Goal: Information Seeking & Learning: Find specific fact

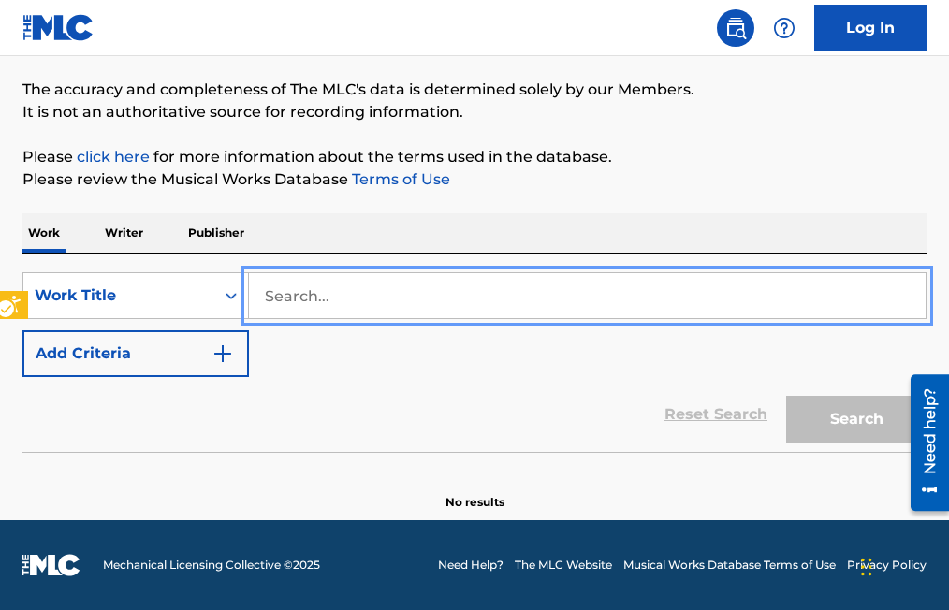
click at [264, 291] on input "Search..." at bounding box center [587, 295] width 677 height 45
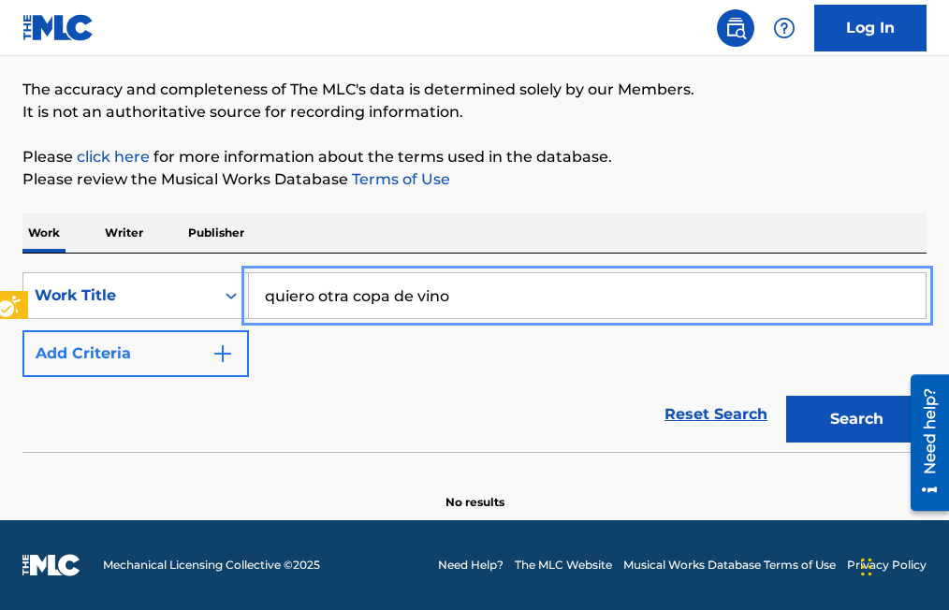
type input "quiero otra copa de vino"
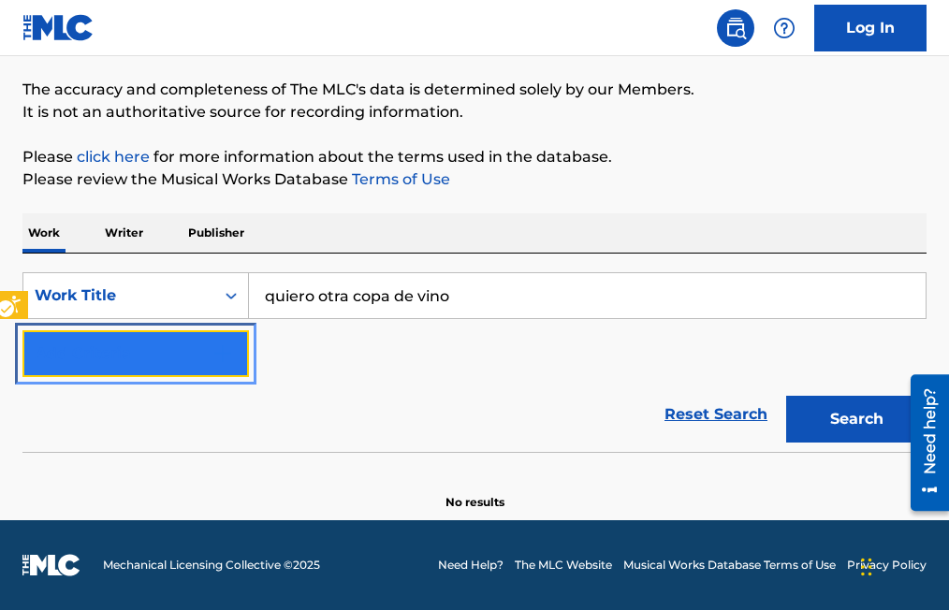
click at [228, 347] on img "Search Form" at bounding box center [223, 354] width 22 height 22
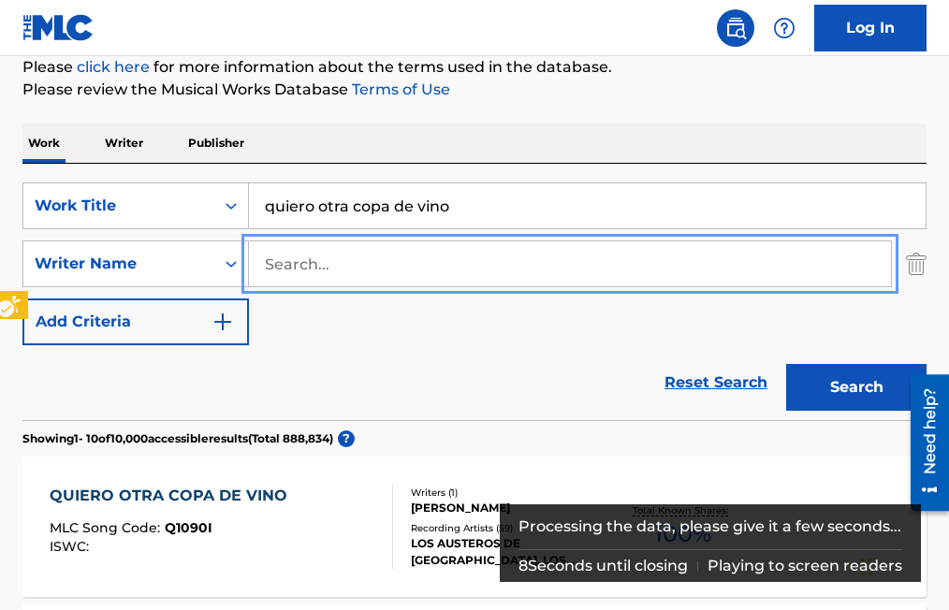
scroll to position [322, 0]
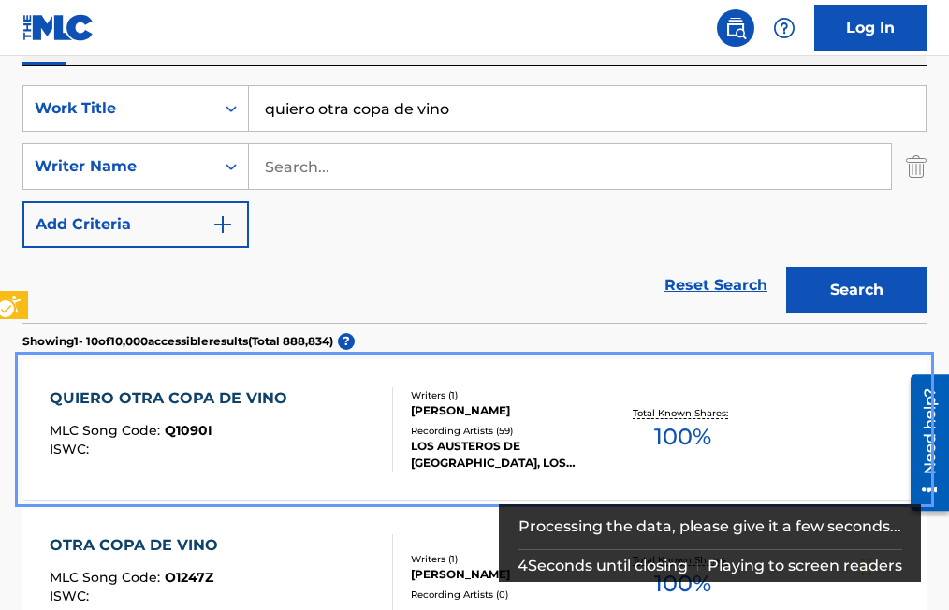
click at [196, 434] on span "Q1090I" at bounding box center [189, 430] width 48 height 17
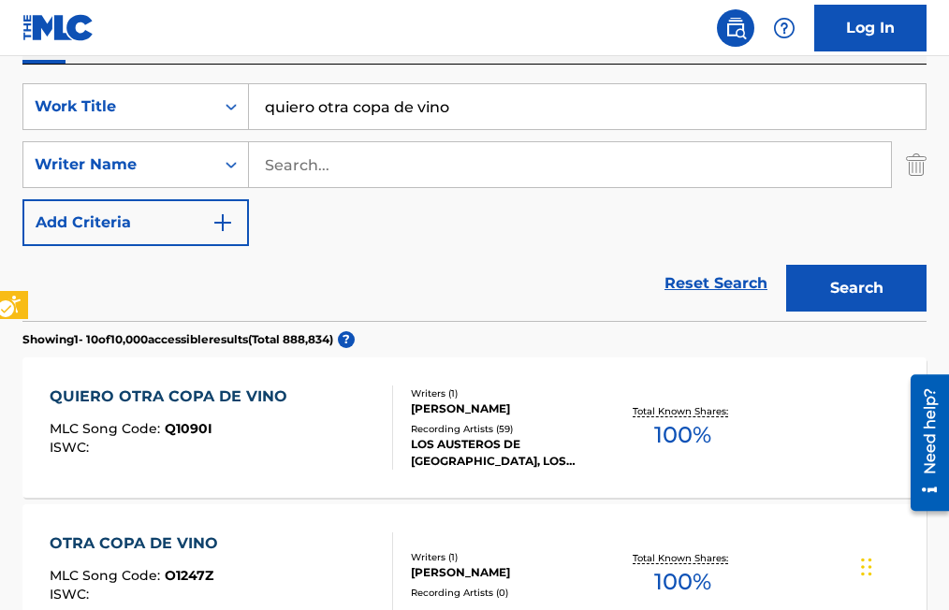
scroll to position [322, 0]
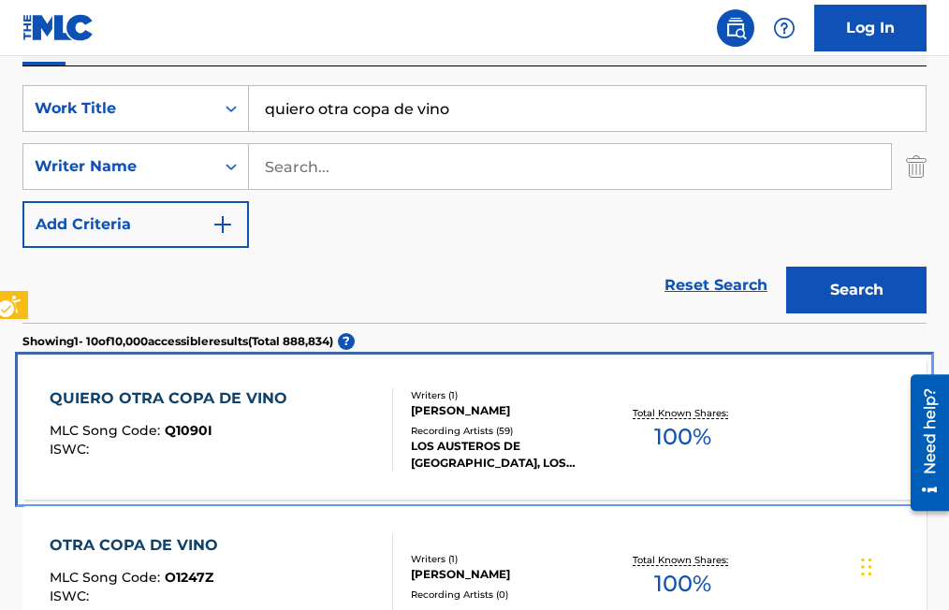
click at [188, 431] on span "Q1090I" at bounding box center [189, 430] width 48 height 17
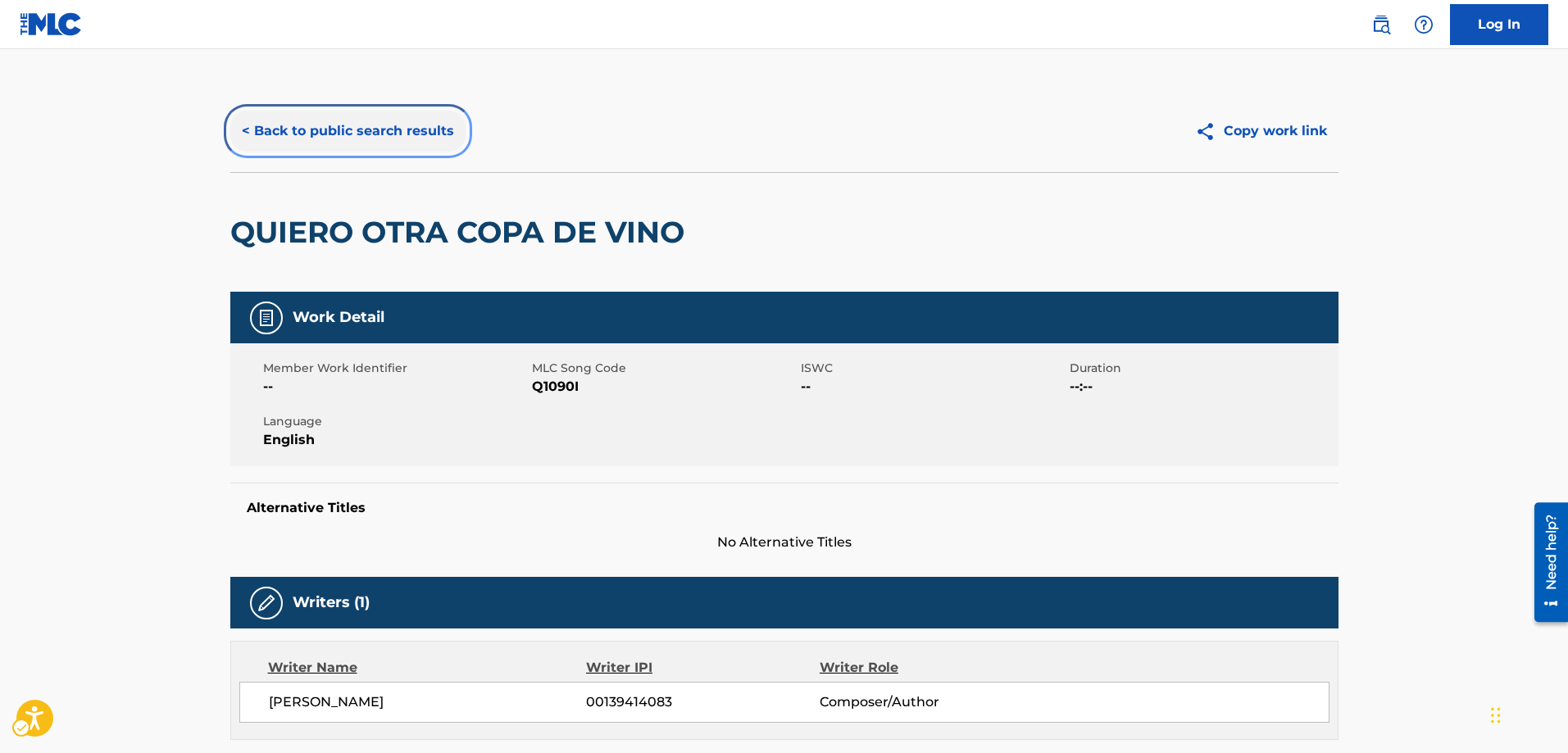
click at [405, 132] on button "< Back to public search results" at bounding box center [348, 130] width 236 height 41
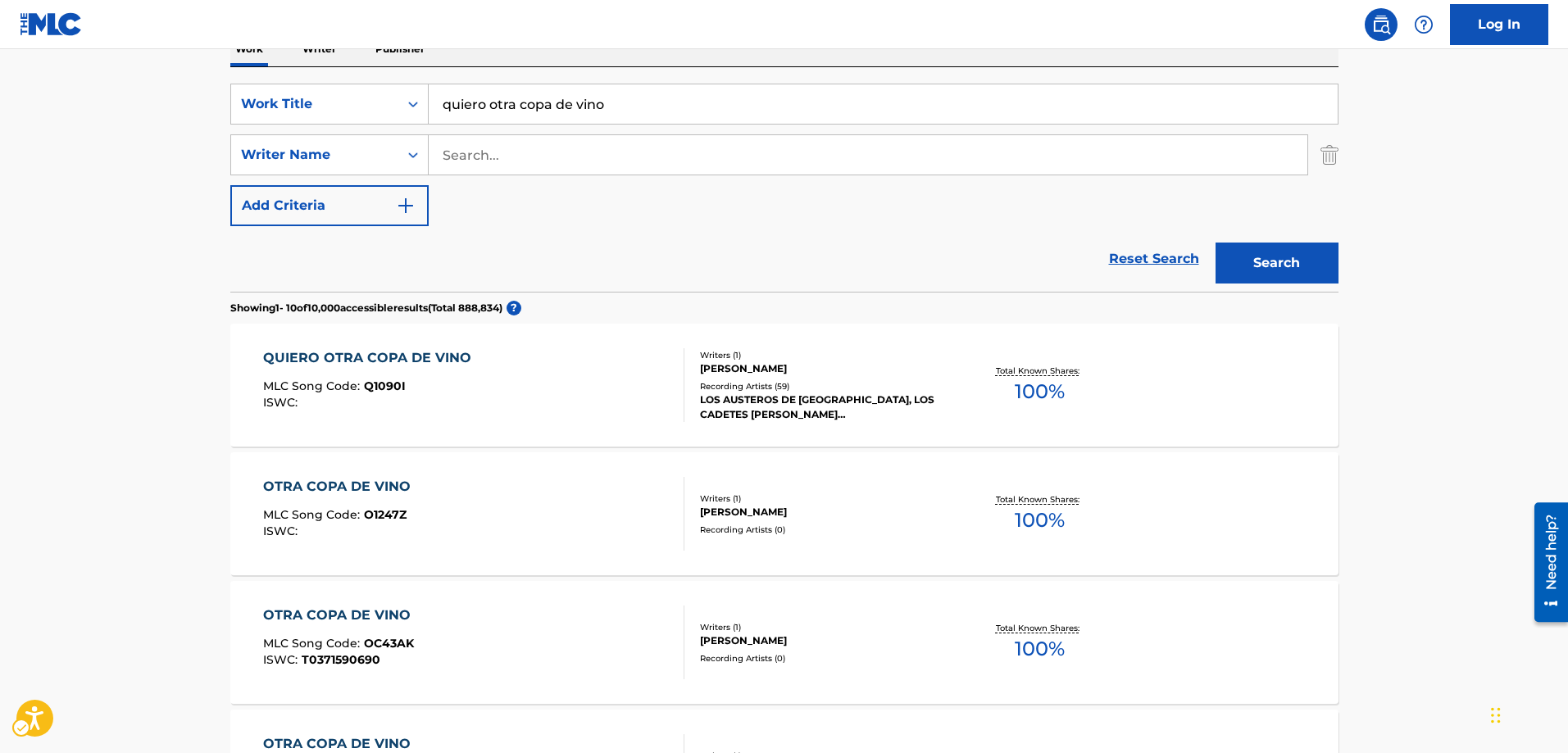
scroll to position [282, 0]
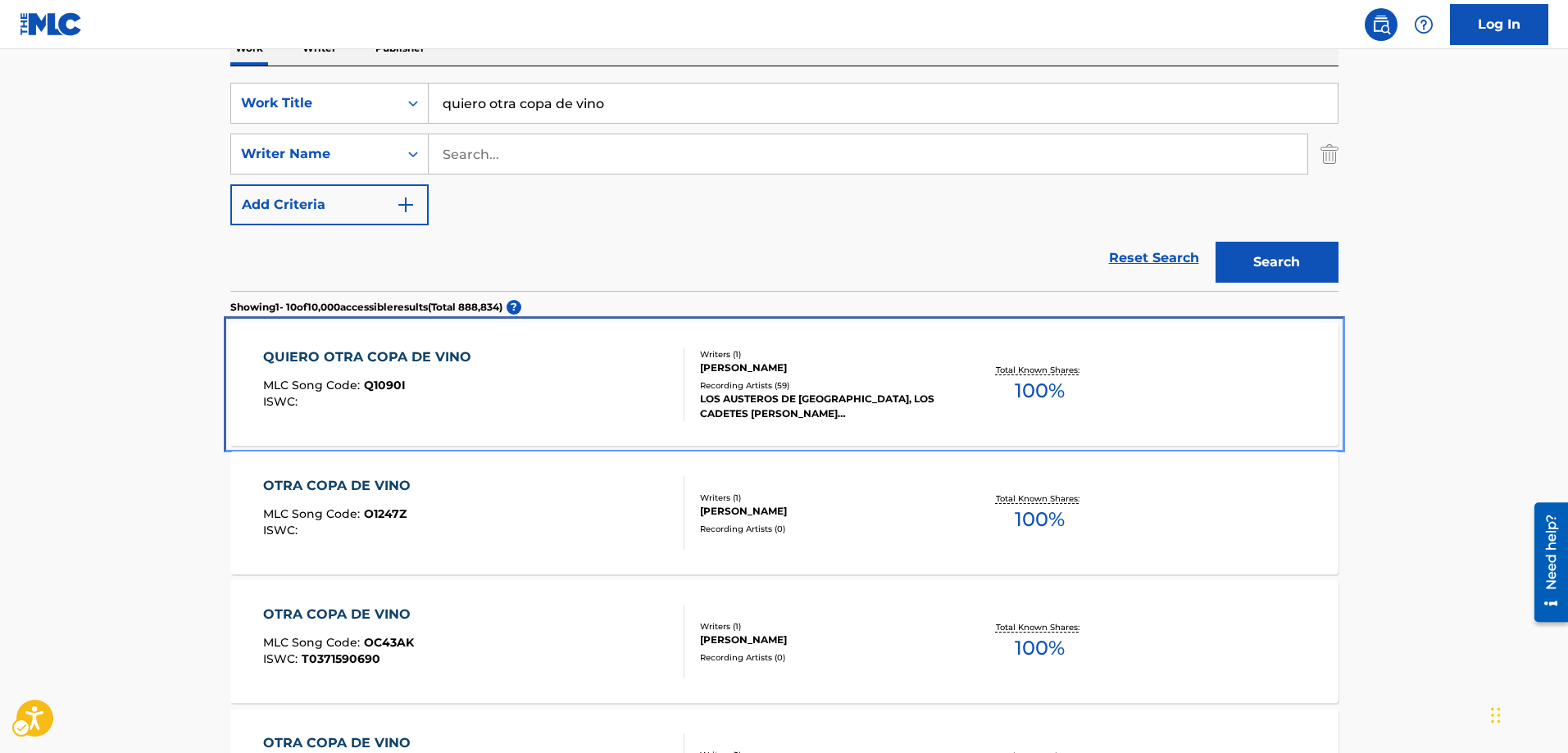
click at [455, 364] on div "QUIERO OTRA COPA DE VINO" at bounding box center [370, 357] width 216 height 19
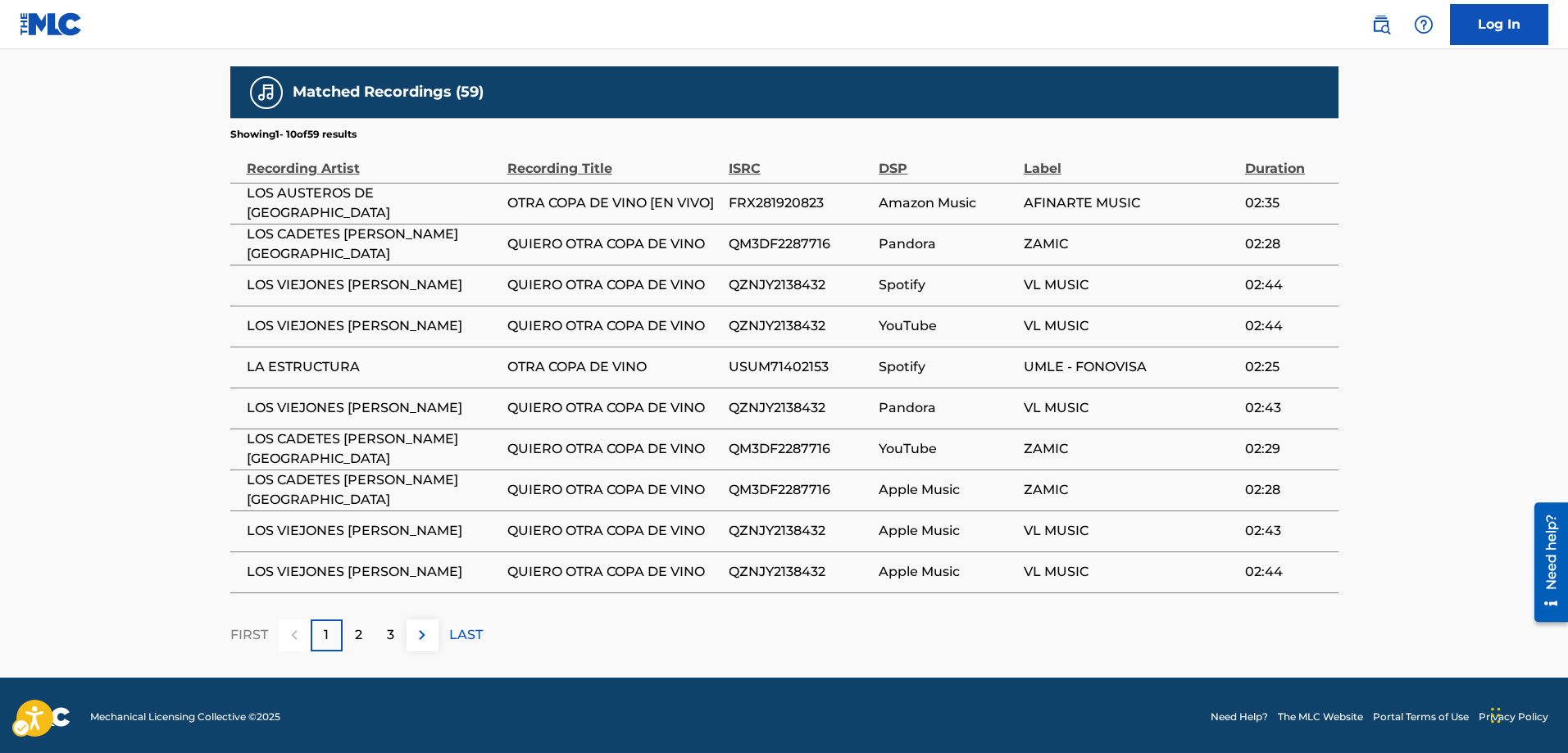
scroll to position [926, 0]
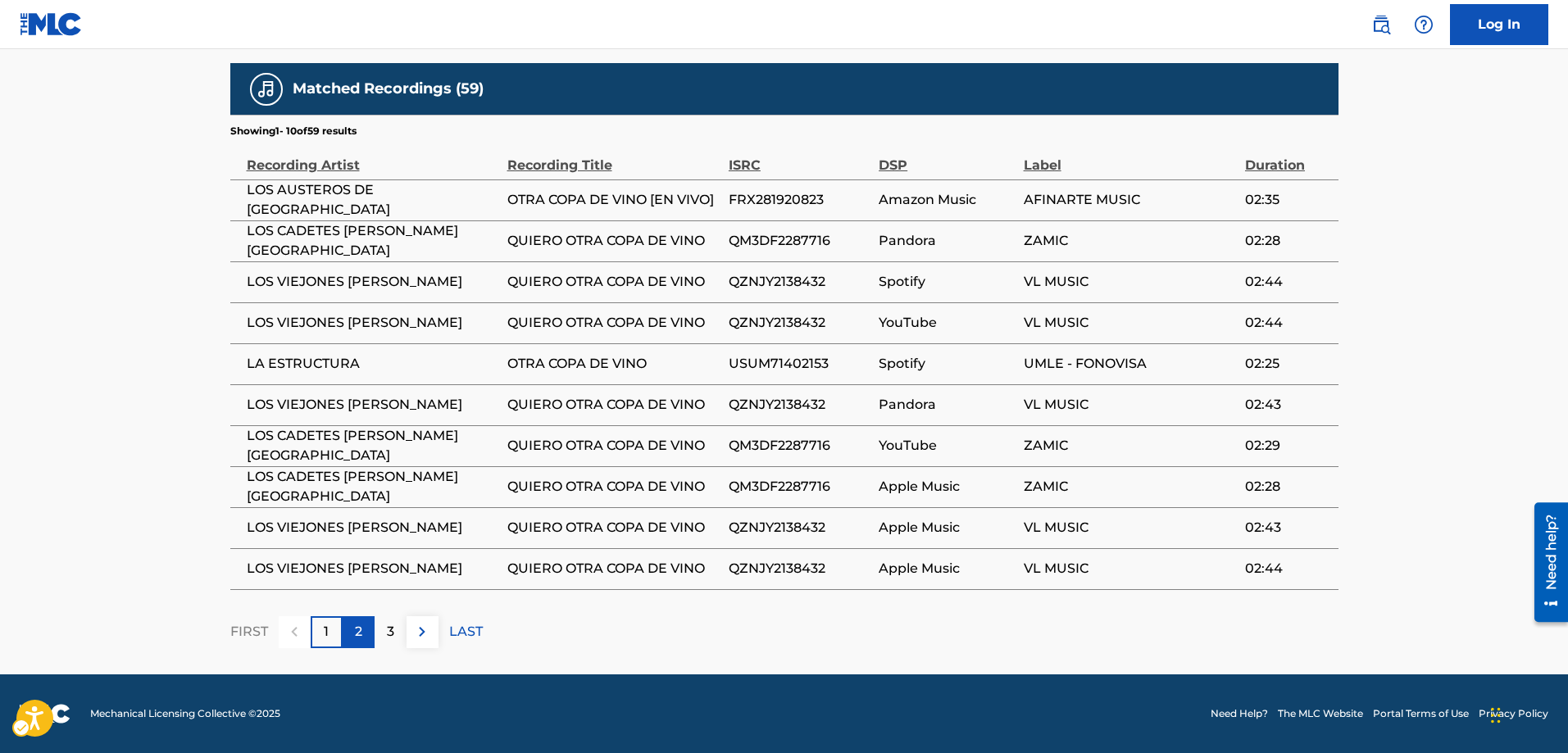
click at [353, 533] on div "2" at bounding box center [358, 632] width 32 height 32
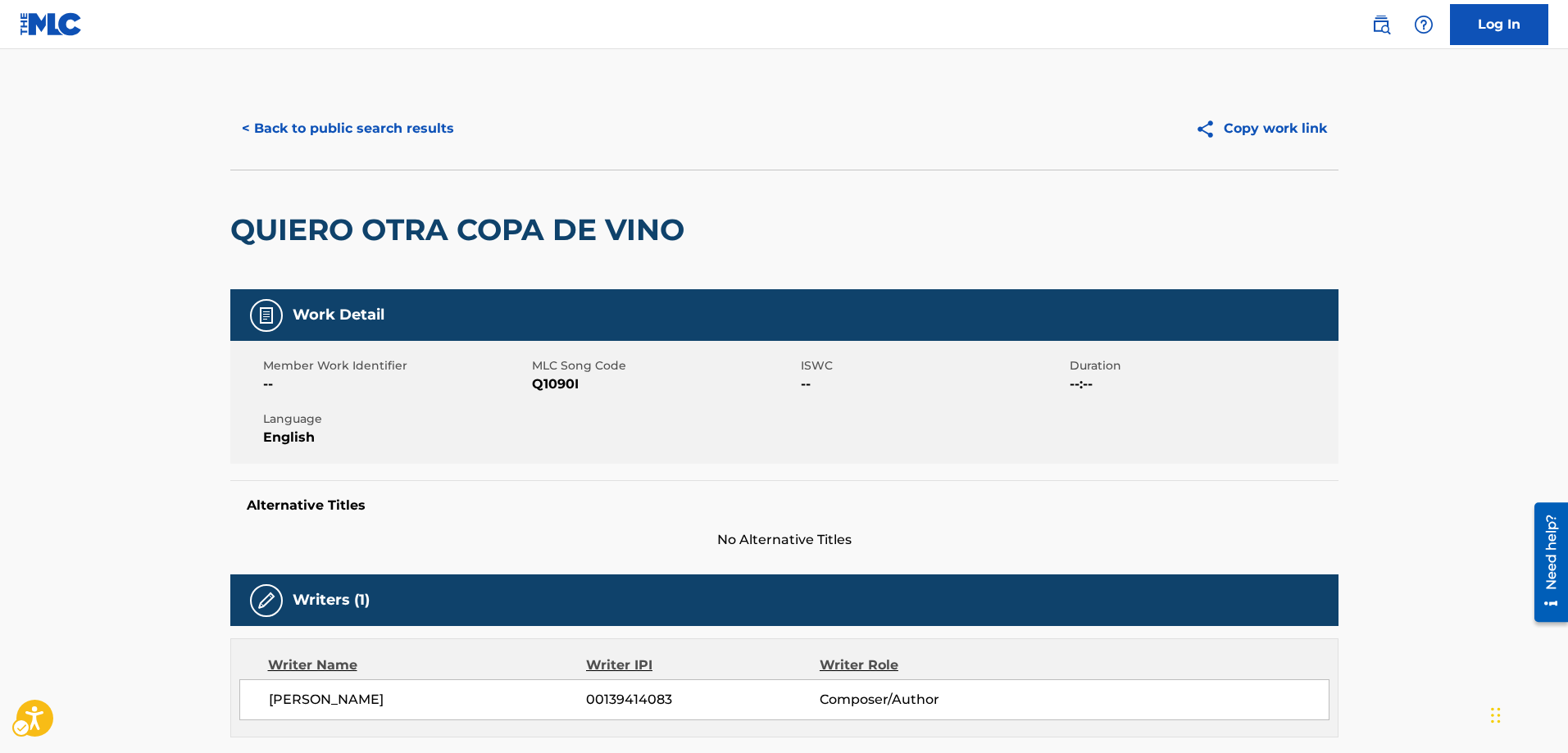
scroll to position [0, 0]
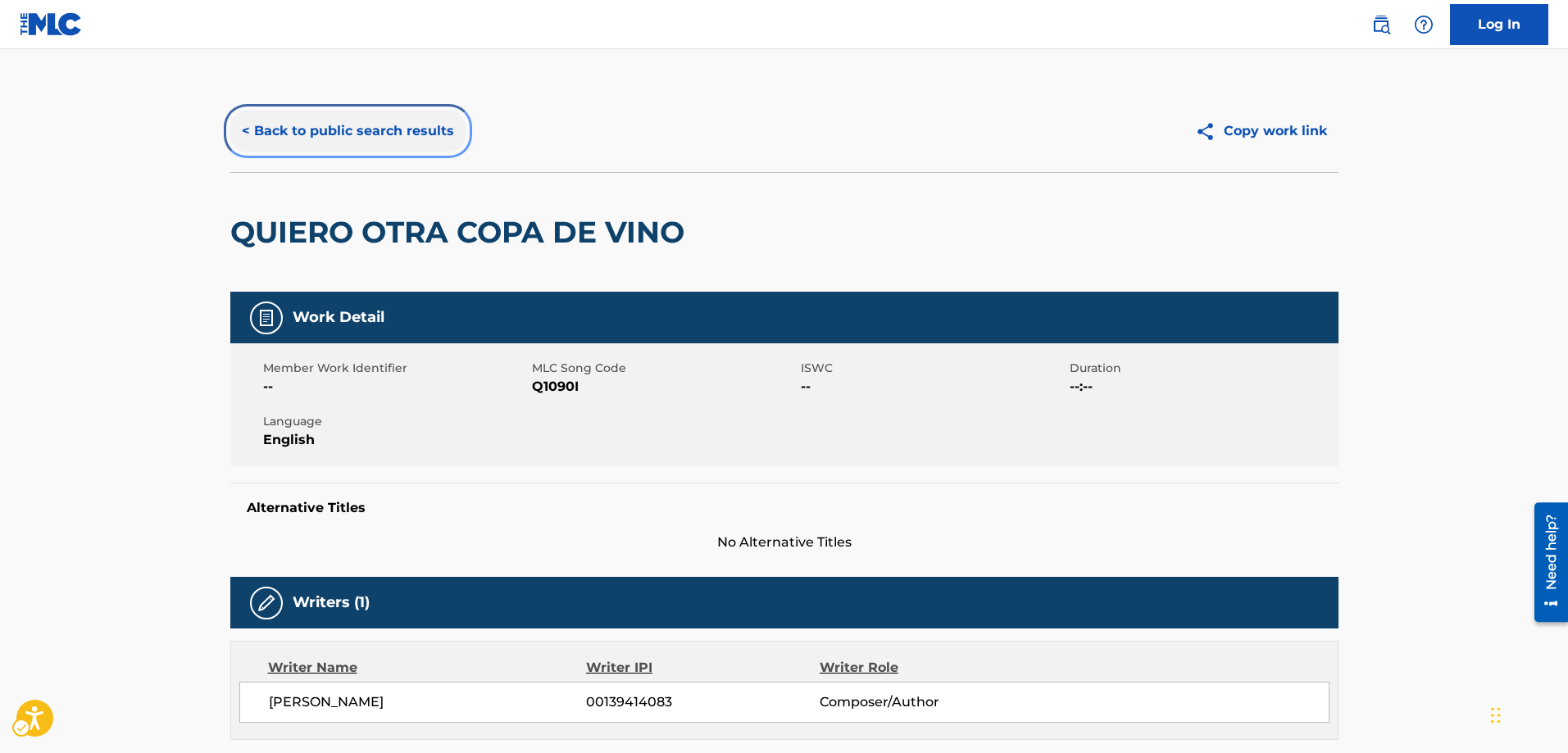
click at [323, 128] on button "< Back to public search results" at bounding box center [348, 130] width 236 height 41
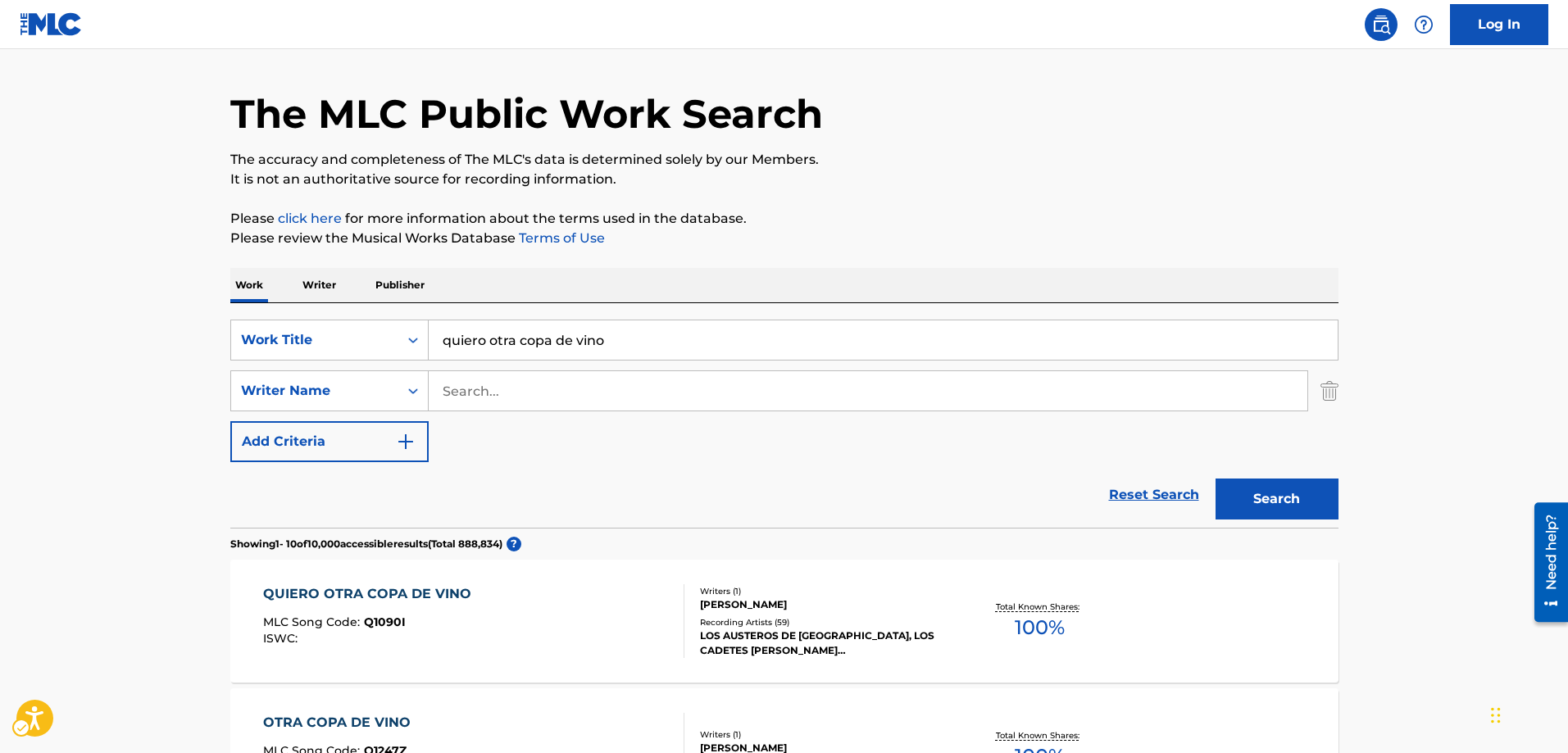
scroll to position [36, 0]
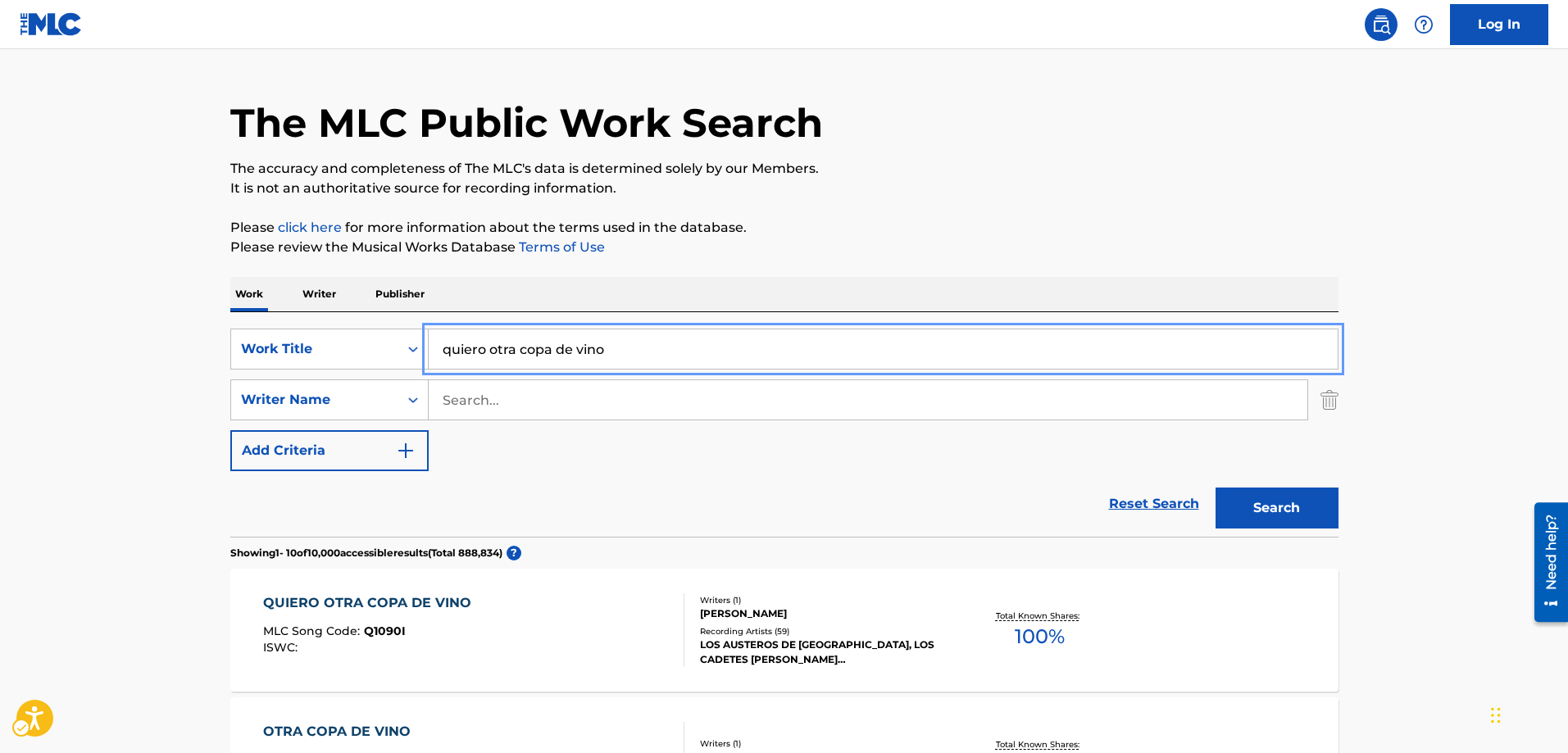
drag, startPoint x: 635, startPoint y: 350, endPoint x: 386, endPoint y: 372, distance: 250.0
type input "copa de vino"
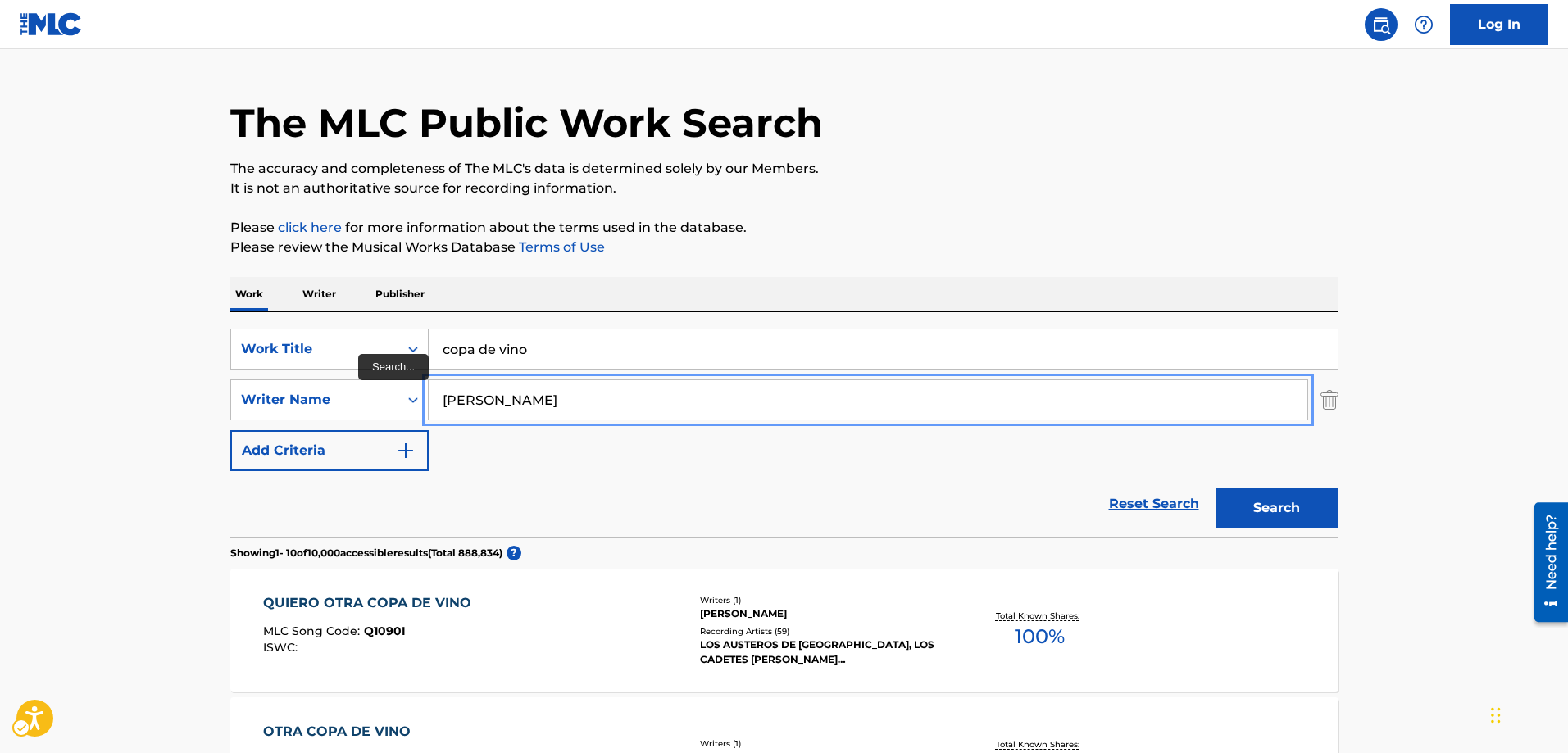
type input "luis"
click at [830, 488] on button "Search" at bounding box center [1276, 508] width 123 height 41
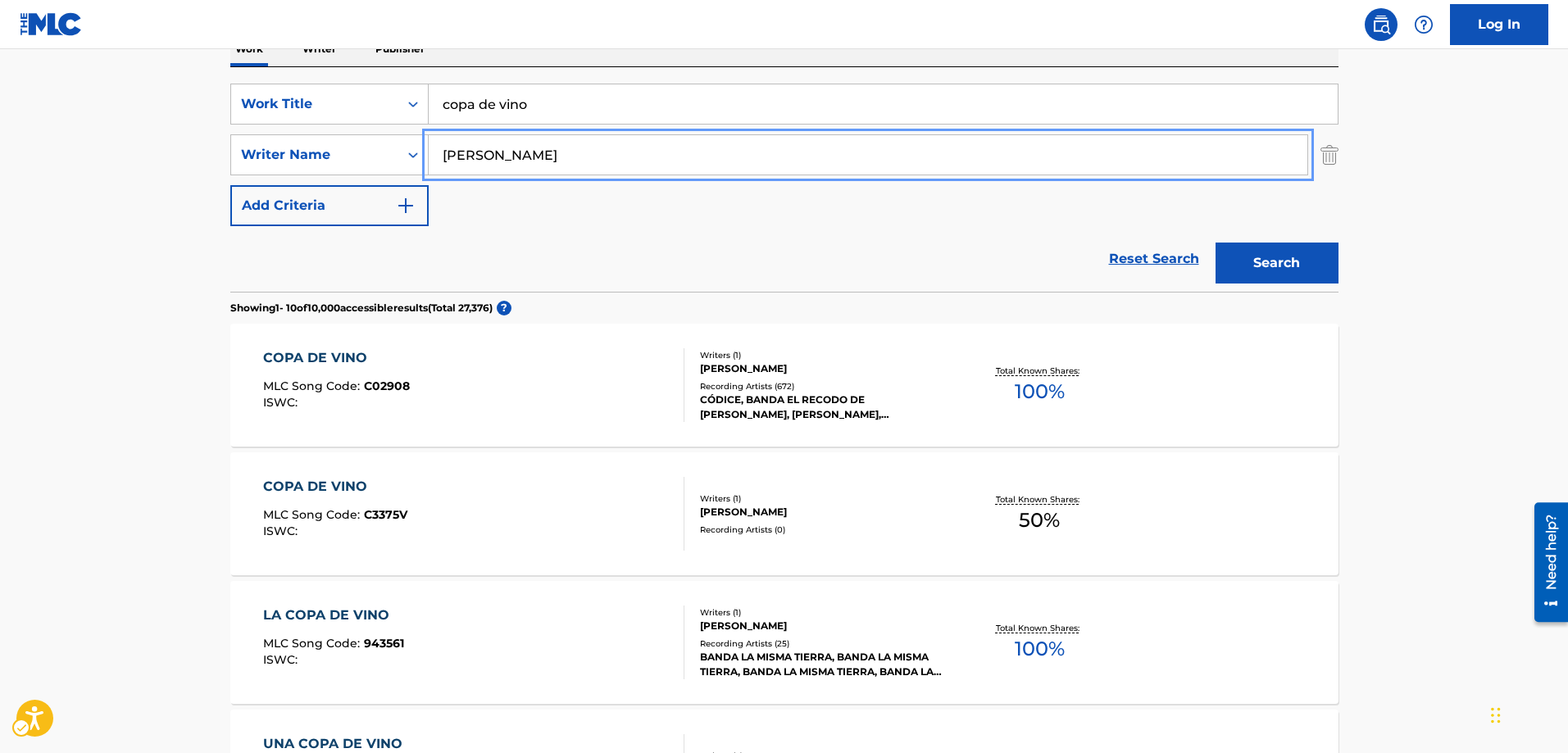
scroll to position [282, 0]
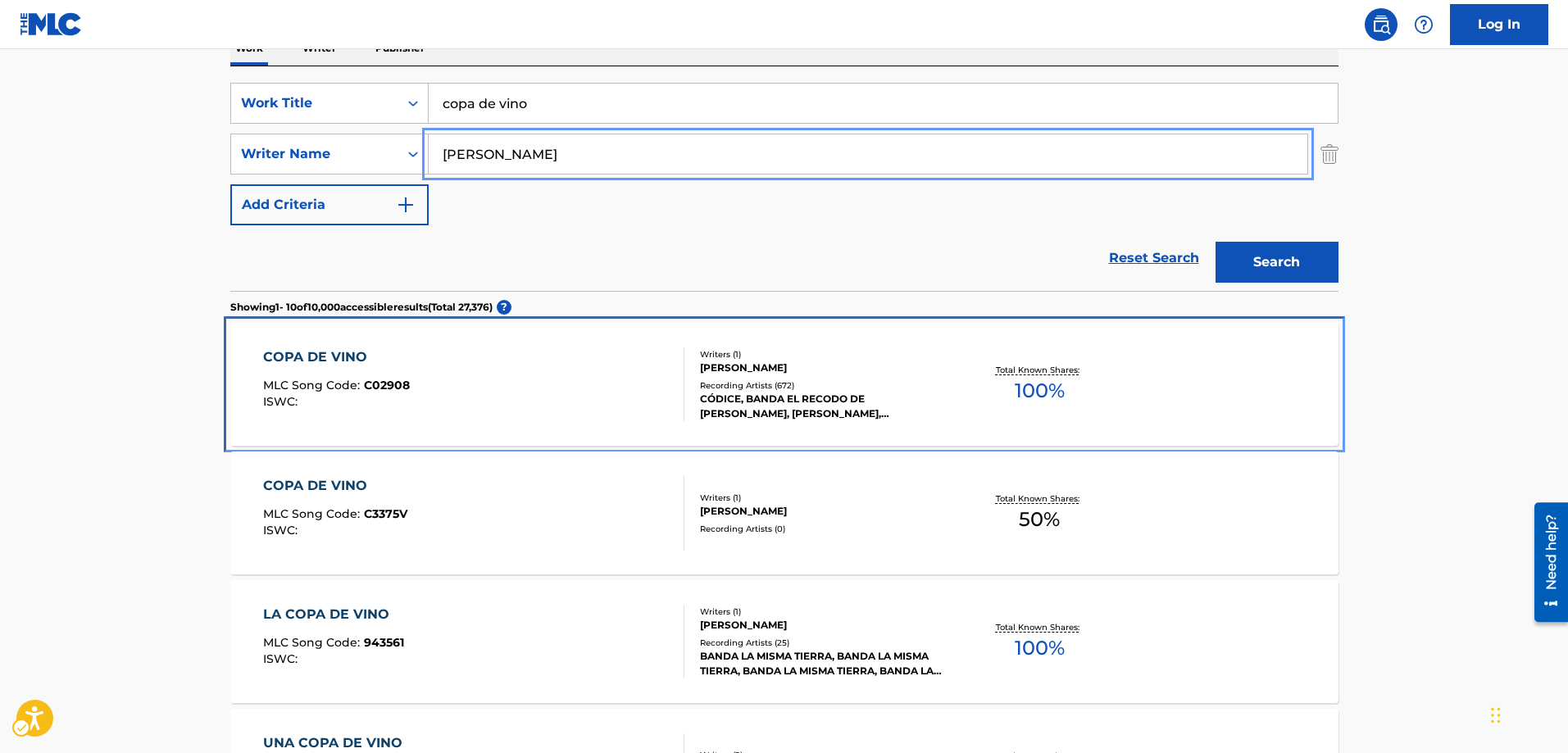
click at [497, 370] on div "COPA DE VINO MLC Song Code : C02908 ISWC :" at bounding box center [473, 384] width 421 height 74
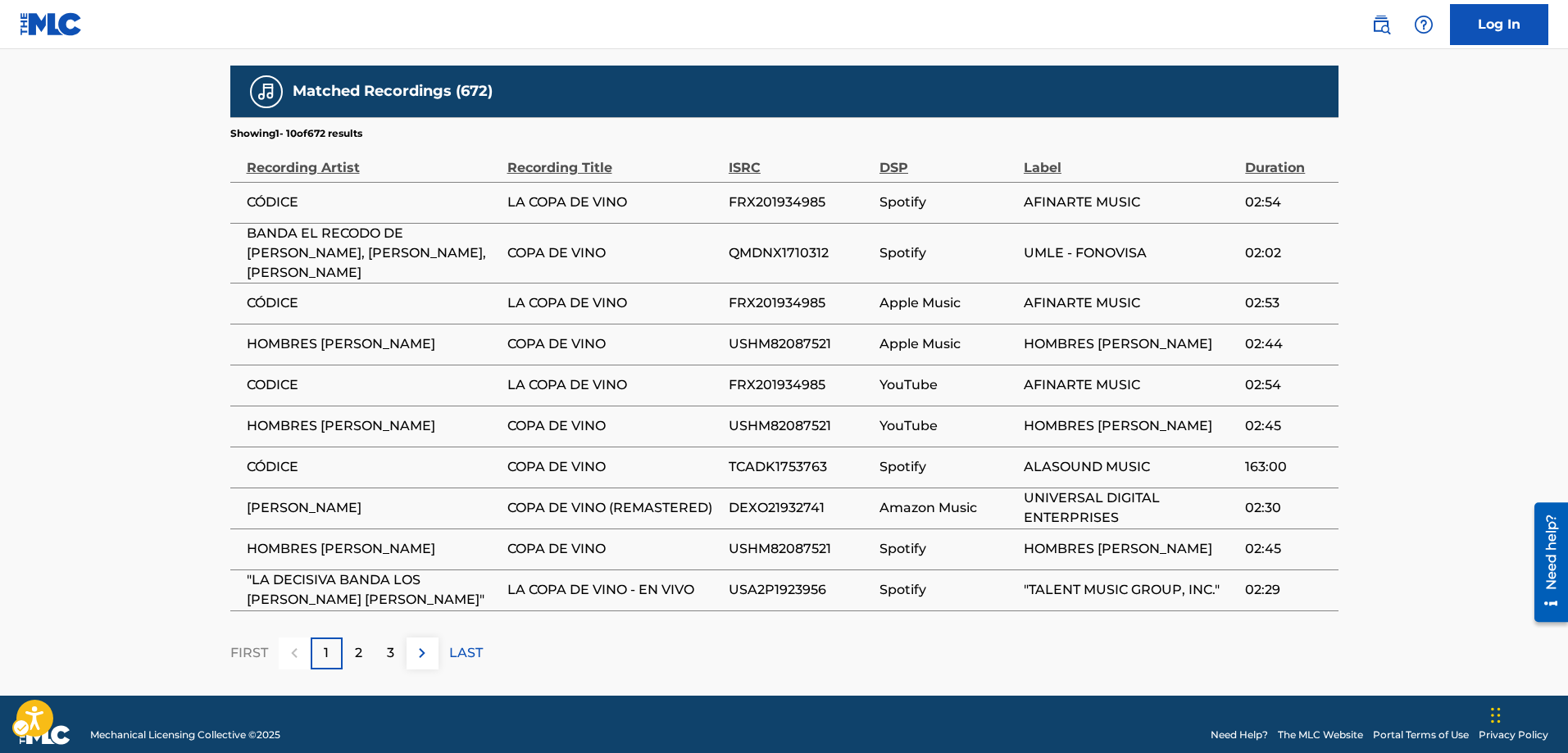
scroll to position [1014, 0]
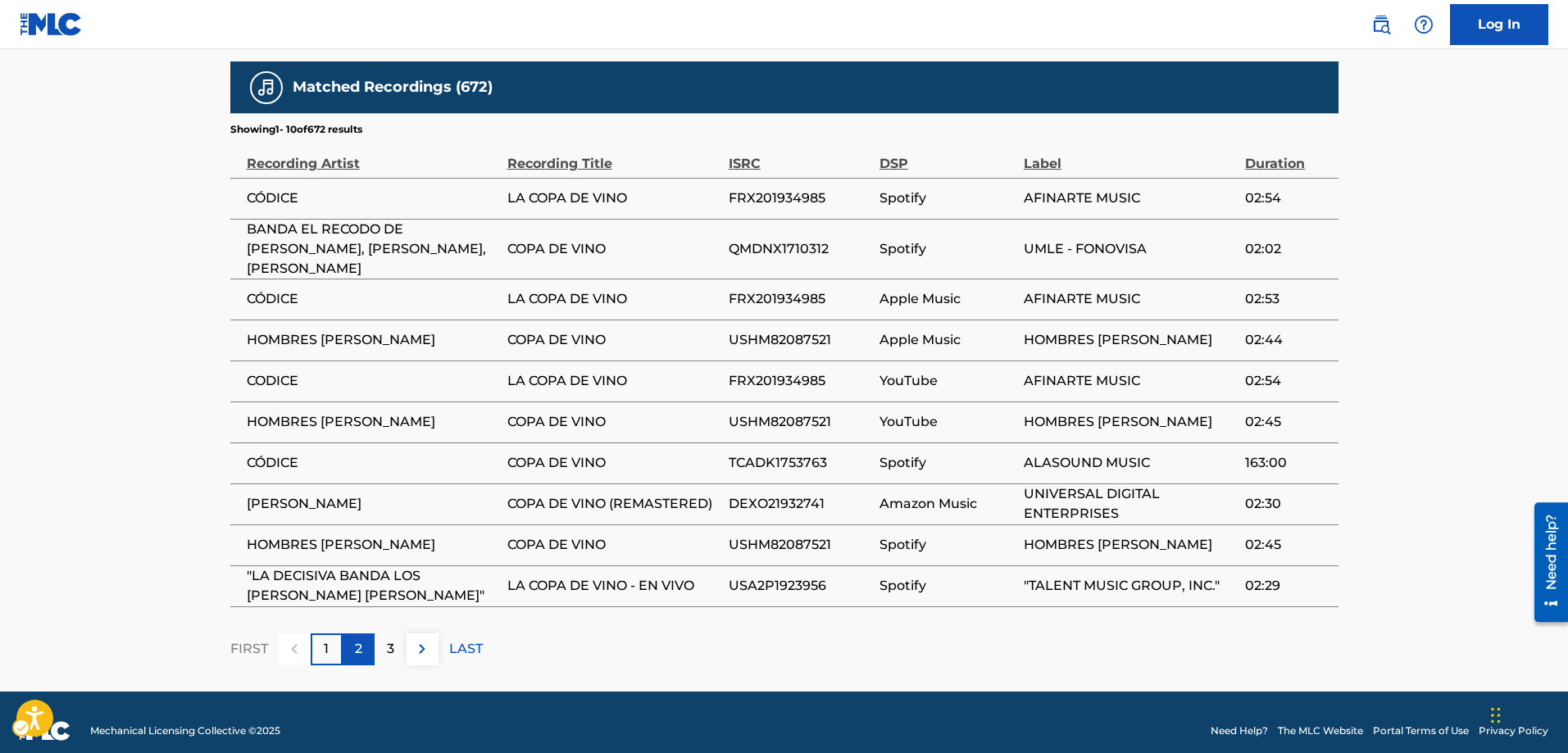
click at [360, 533] on p "2" at bounding box center [358, 649] width 7 height 19
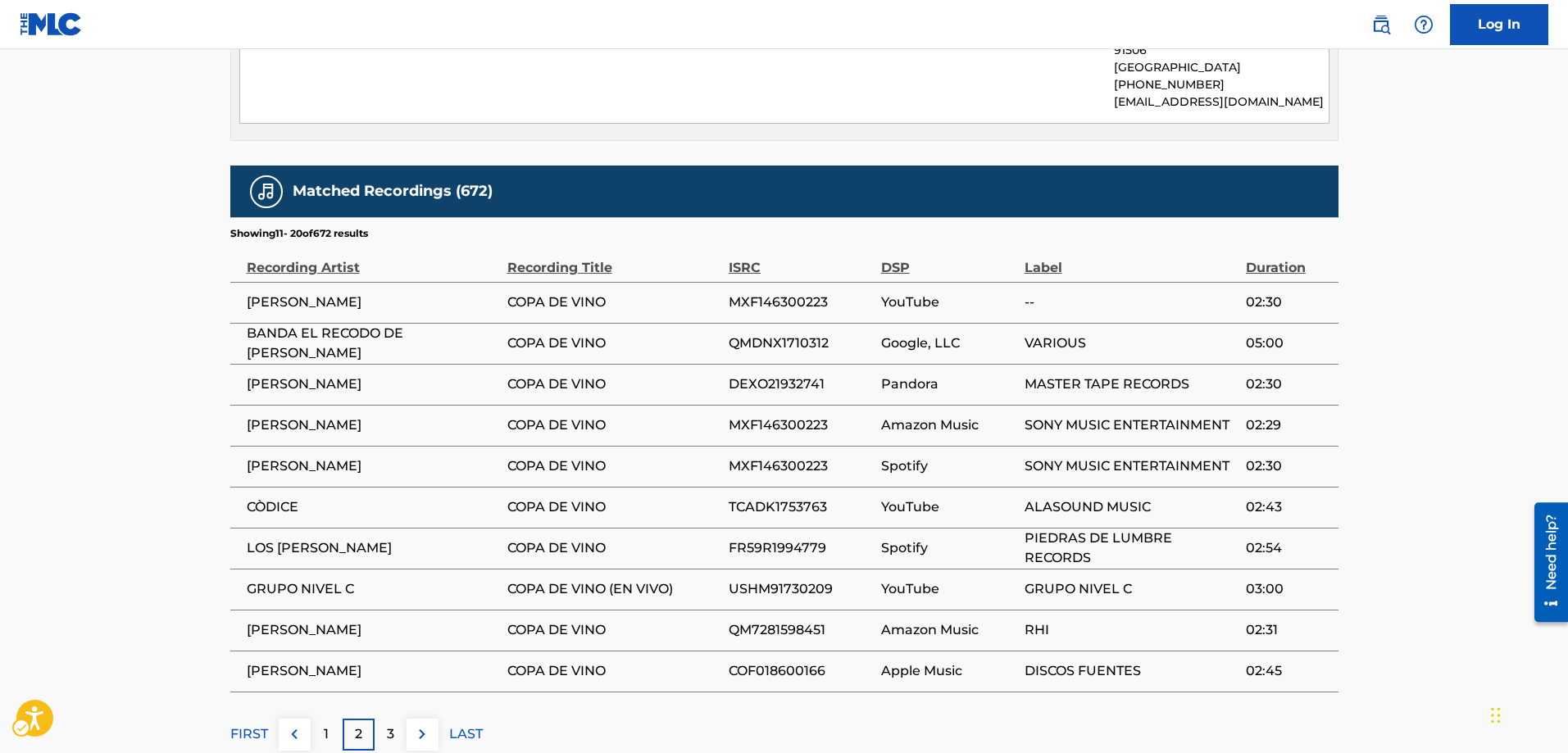
scroll to position [995, 0]
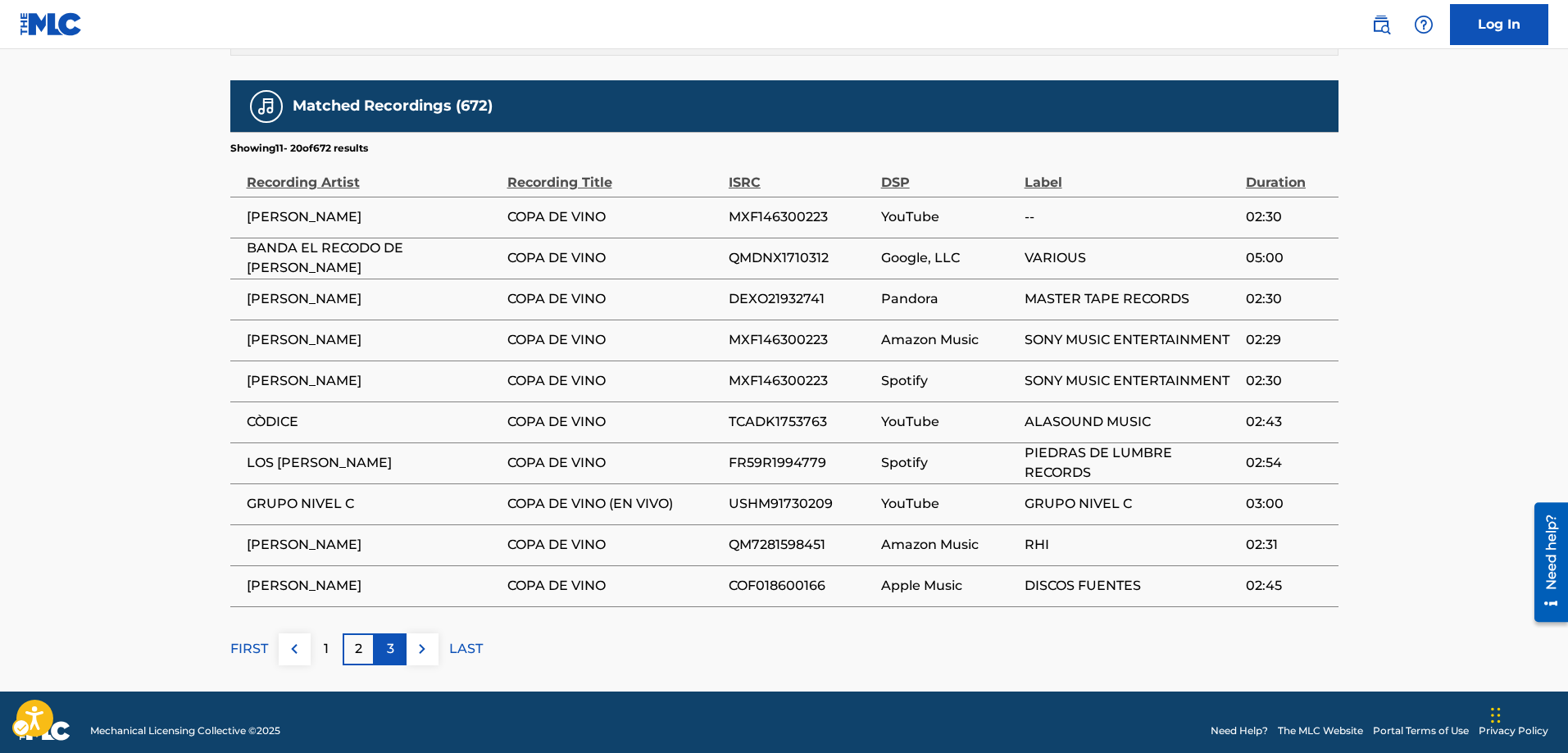
click at [390, 533] on p "3" at bounding box center [390, 649] width 7 height 19
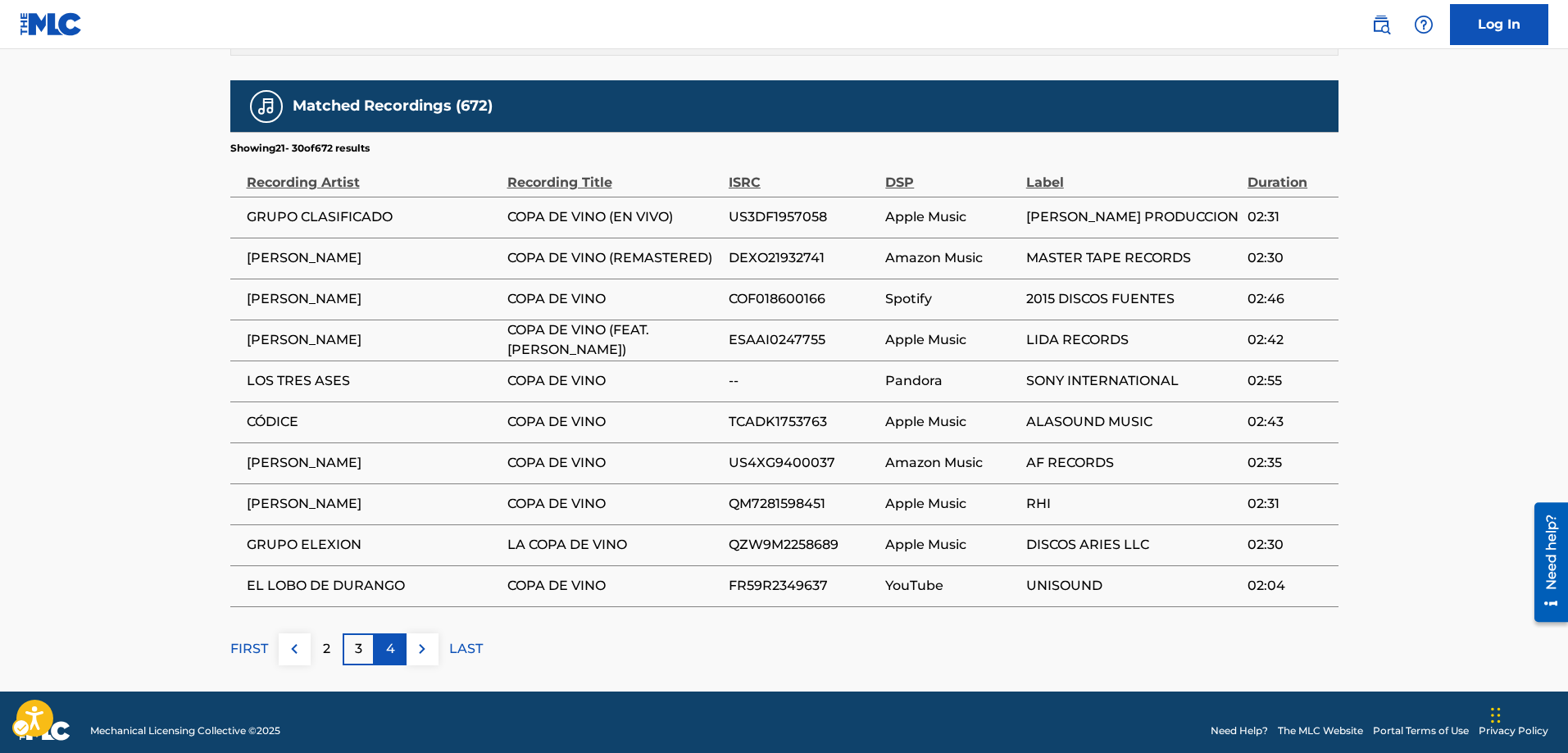
click at [391, 533] on p "4" at bounding box center [390, 649] width 9 height 19
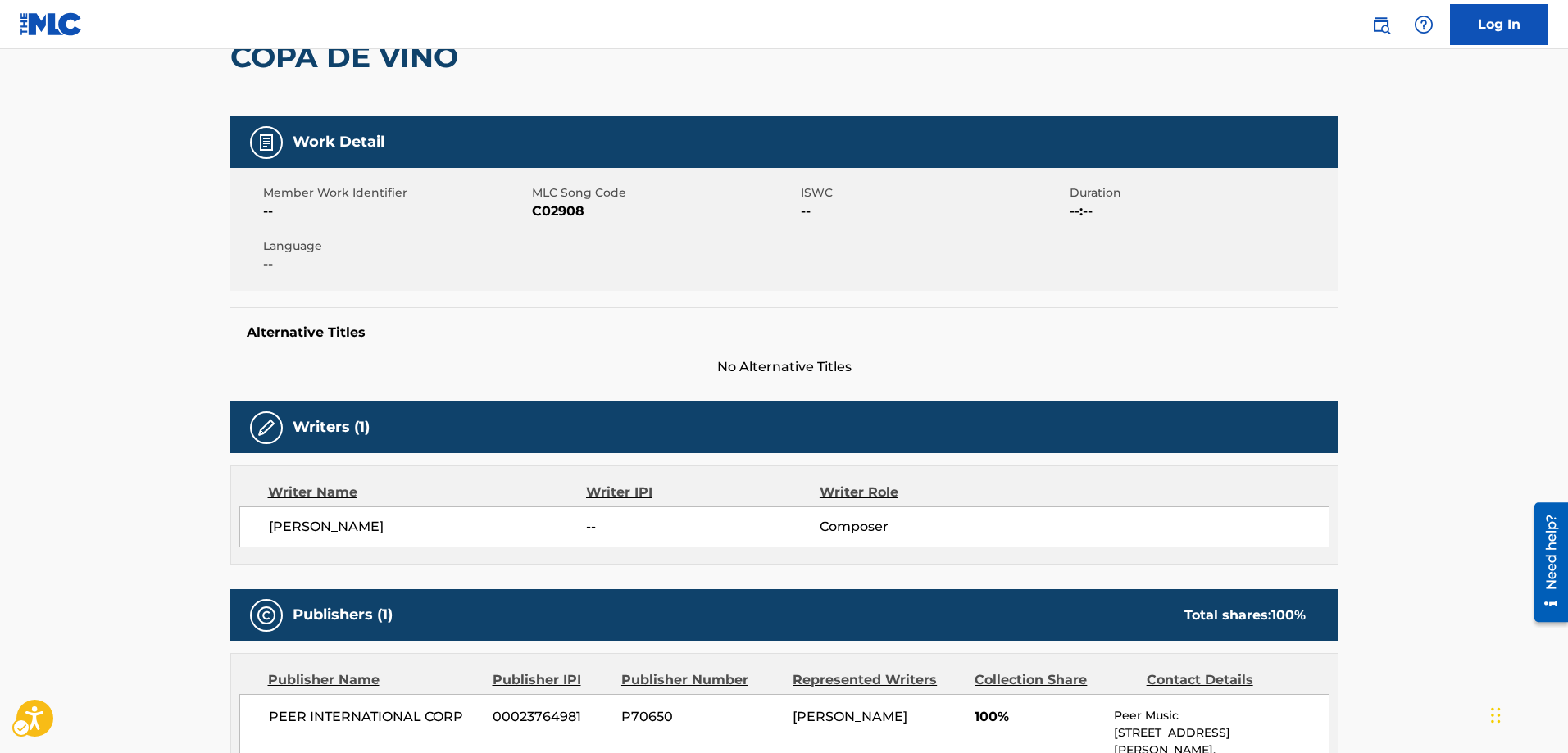
scroll to position [0, 0]
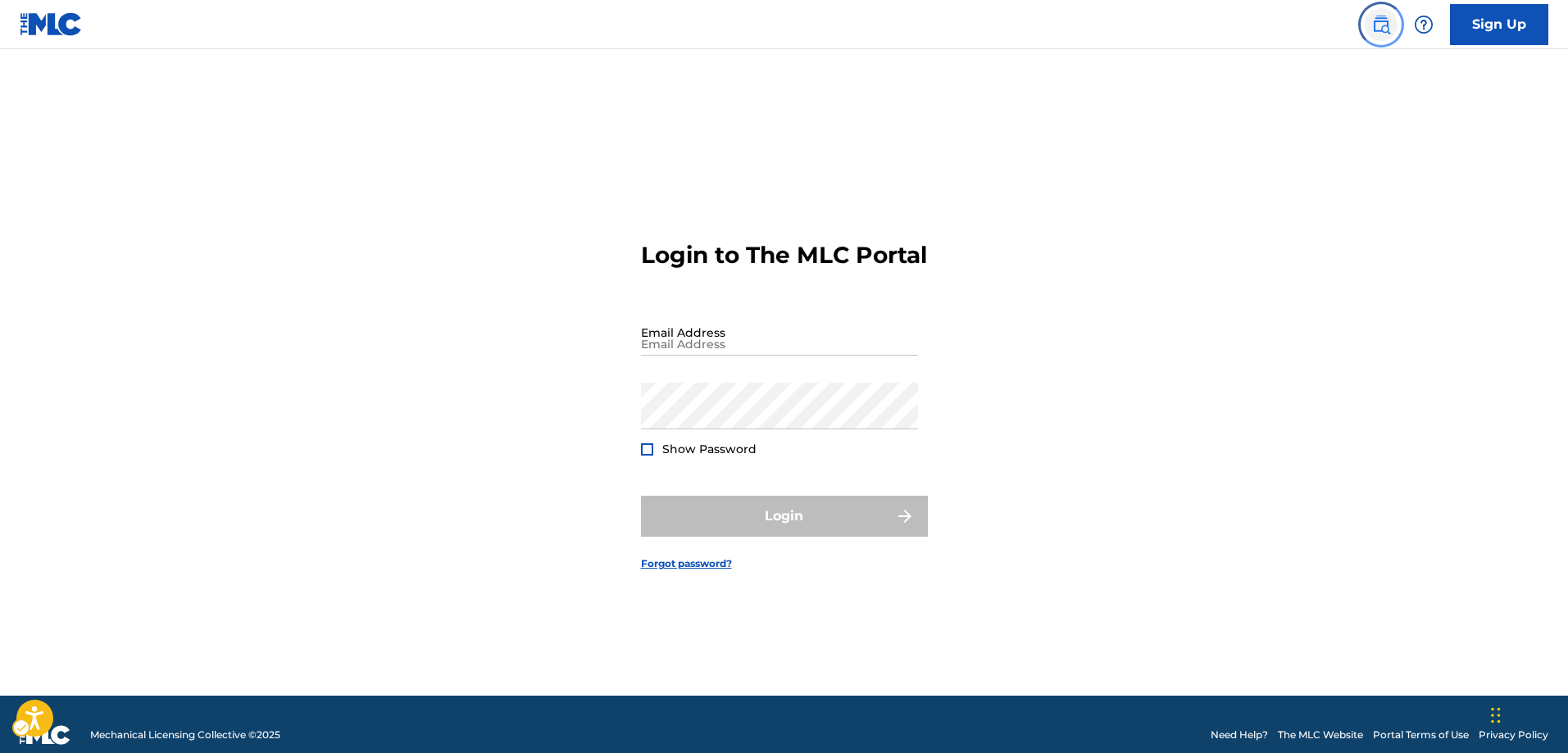
click at [1376, 19] on img "Page Menu" at bounding box center [1381, 25] width 19 height 19
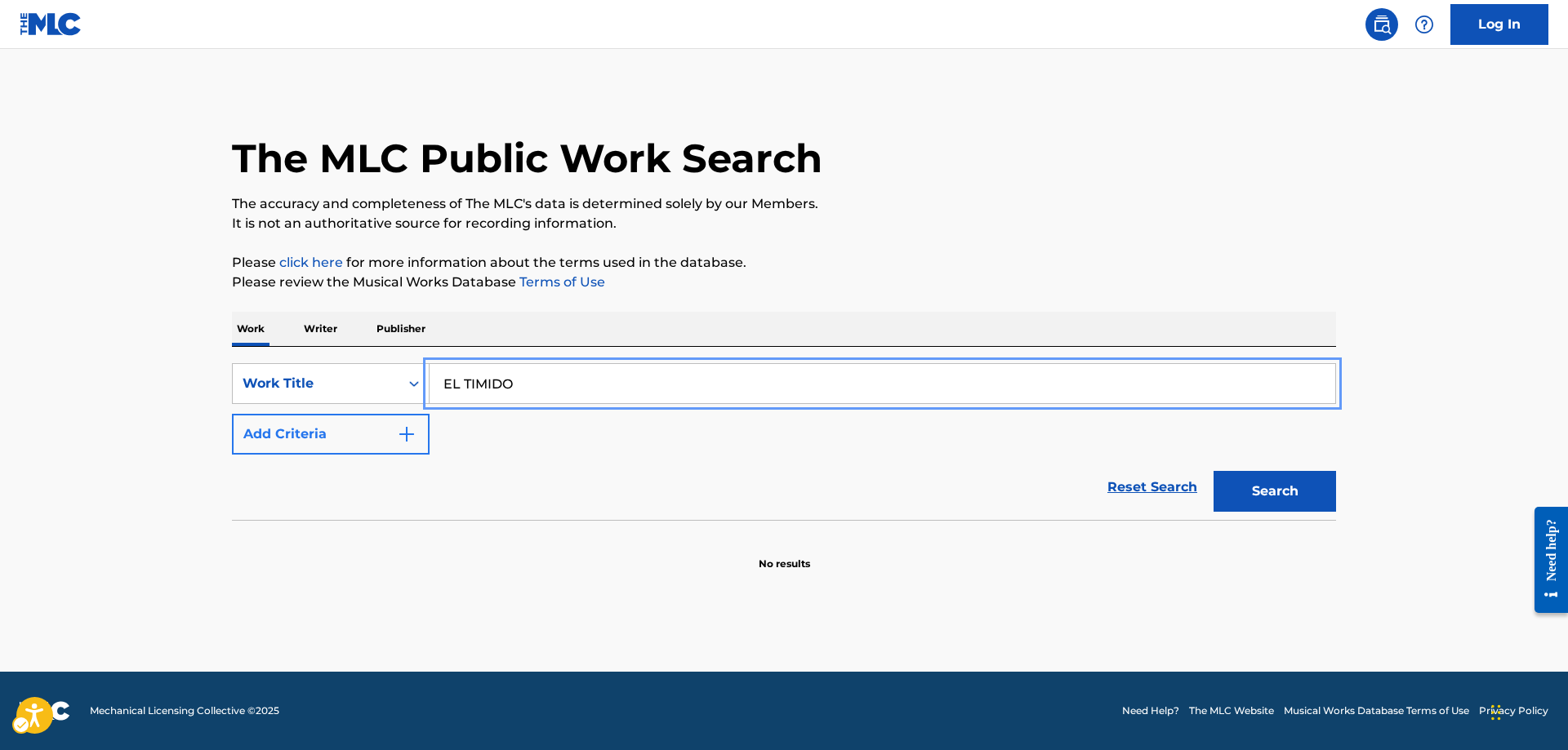
type input "EL TIMIDO"
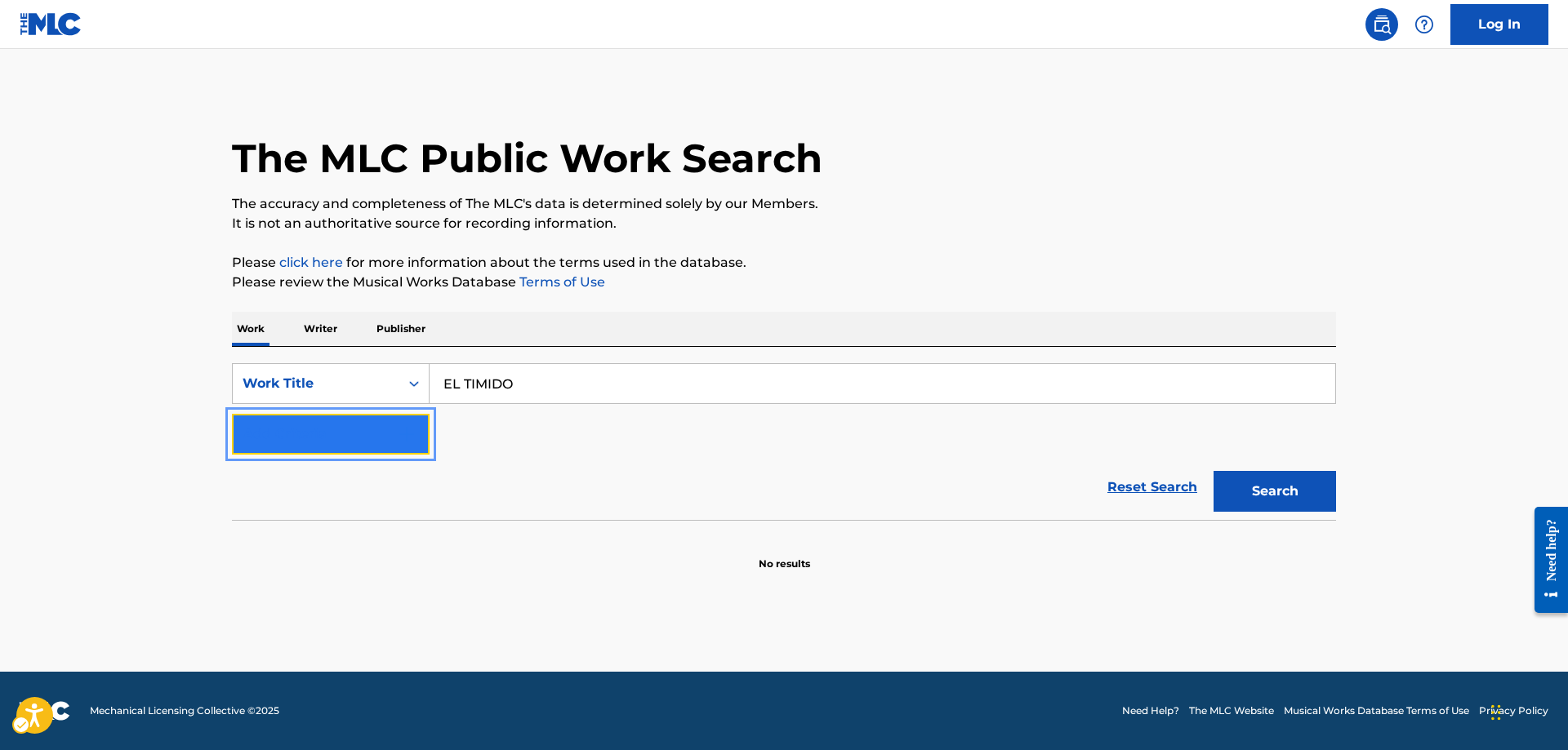
click at [408, 437] on img "Search Form" at bounding box center [407, 434] width 19 height 19
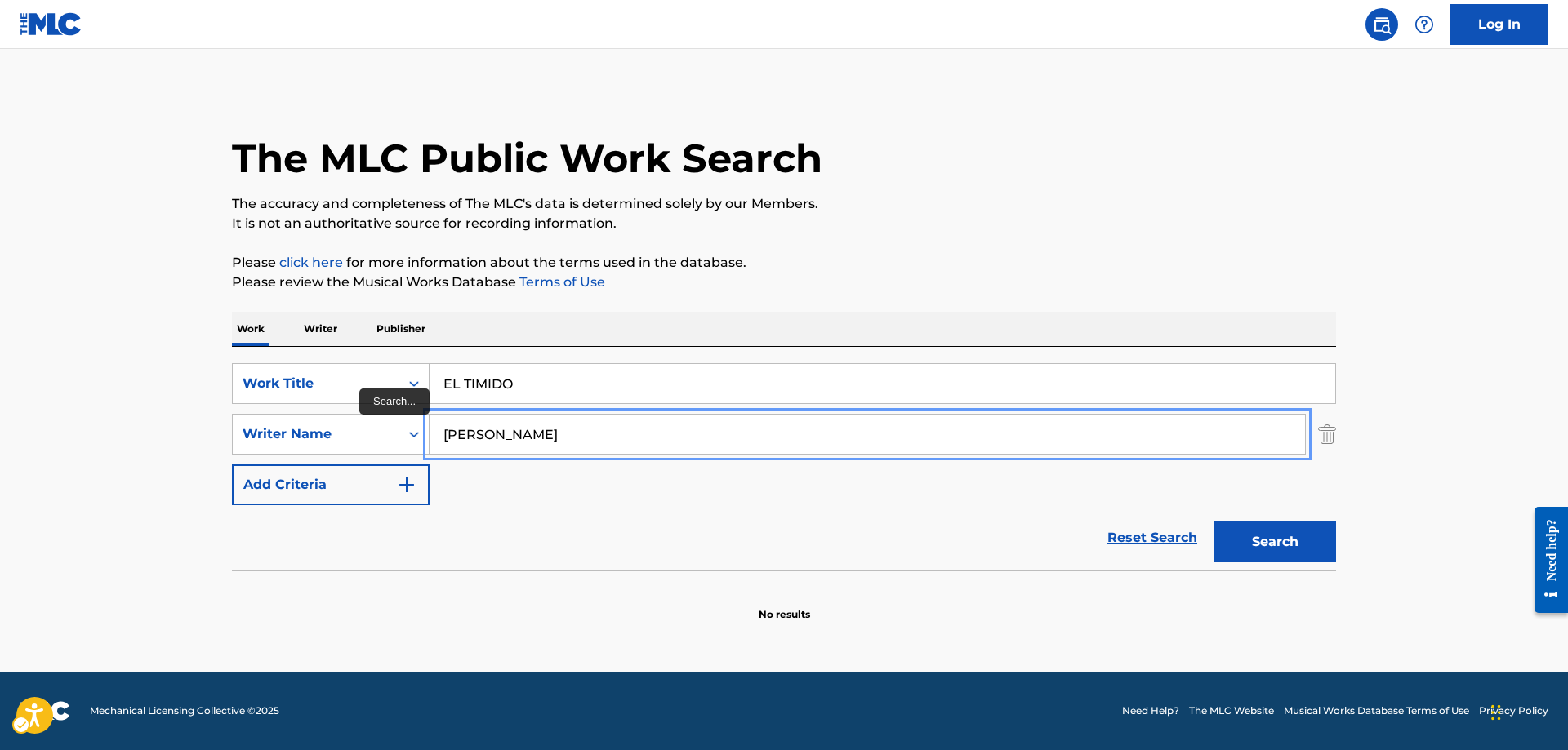
type input "[PERSON_NAME]"
click at [1214, 522] on button "Search" at bounding box center [1275, 542] width 122 height 41
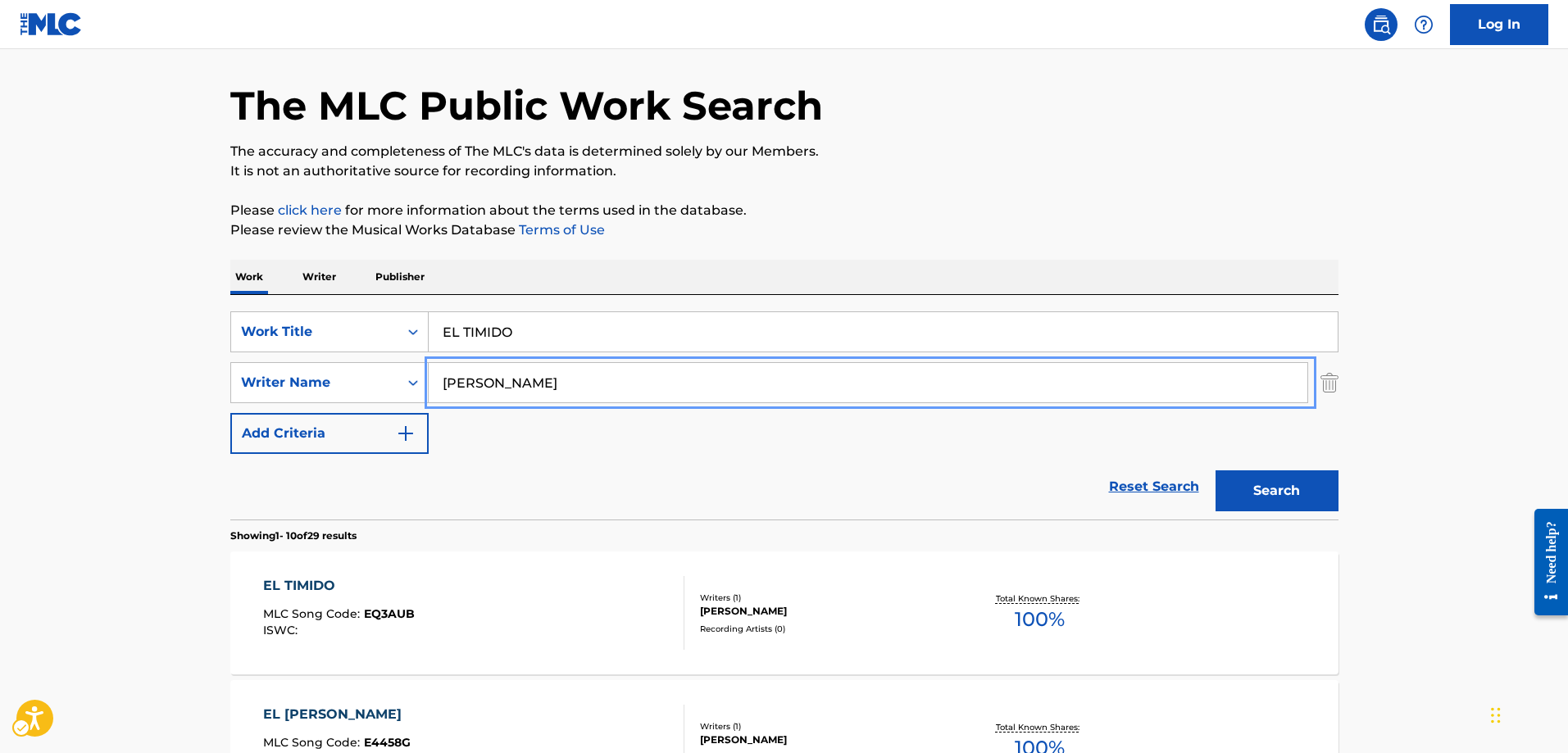
scroll to position [82, 0]
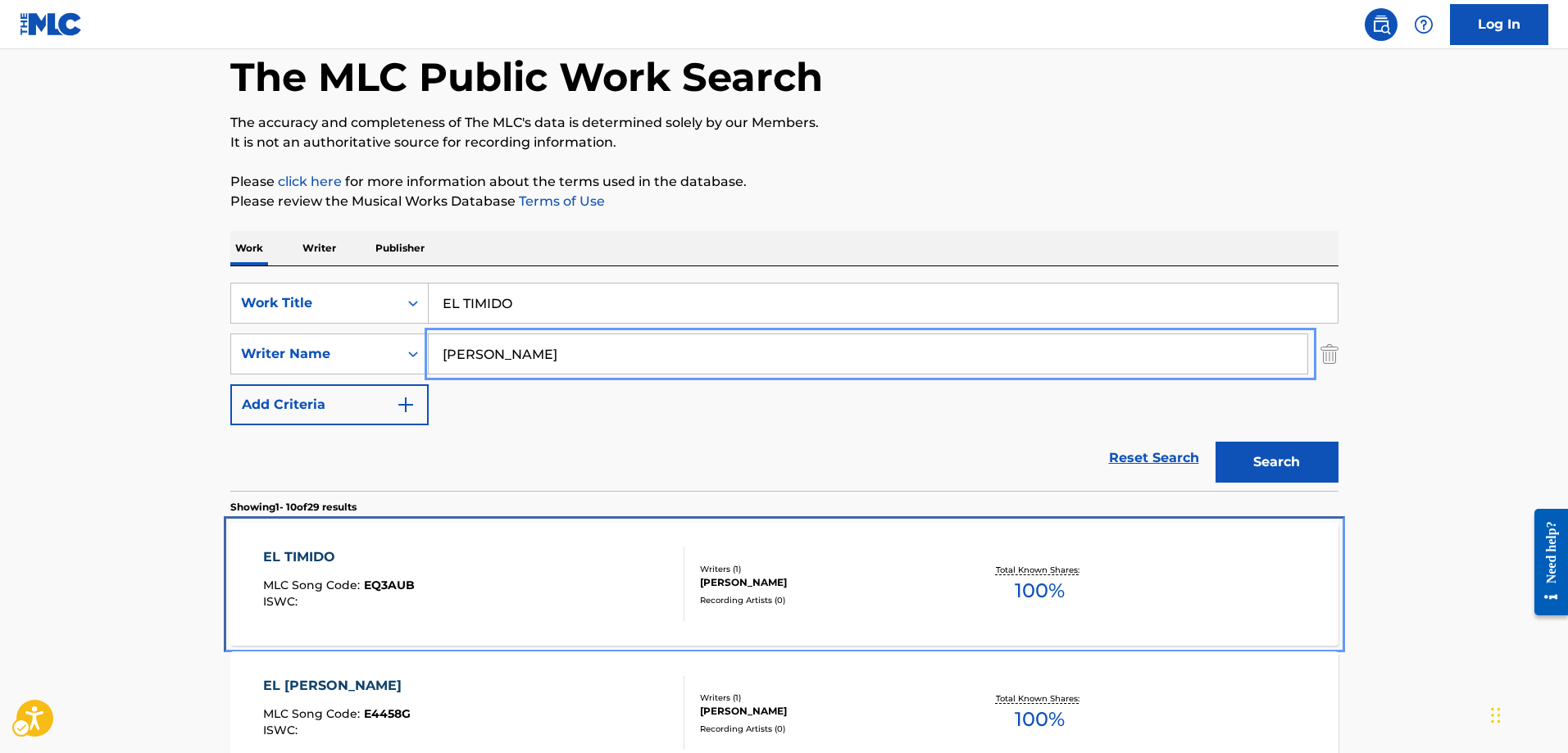
click at [401, 585] on span "EQ3AUB" at bounding box center [390, 585] width 51 height 15
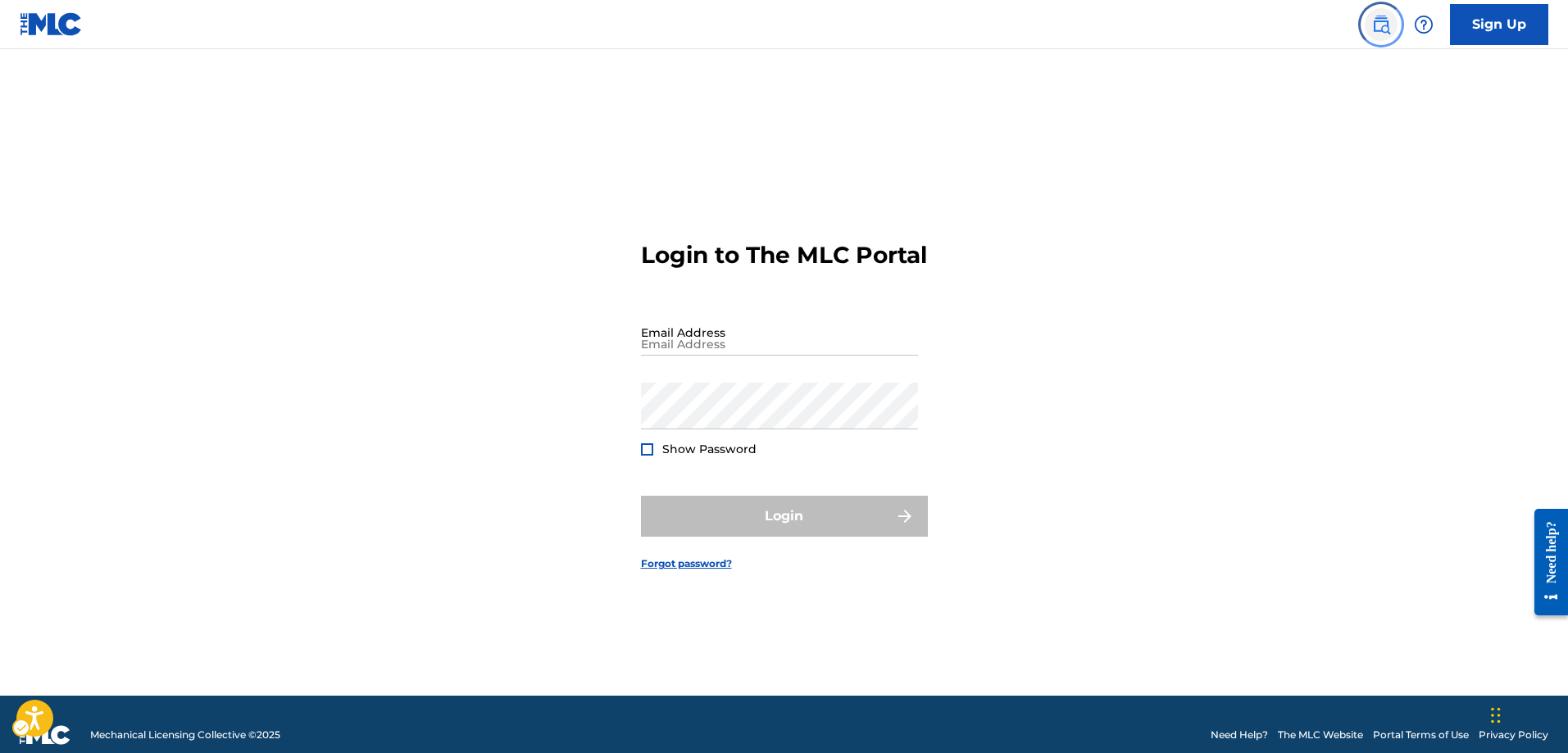
click at [1385, 25] on img "Page Menu" at bounding box center [1381, 25] width 19 height 19
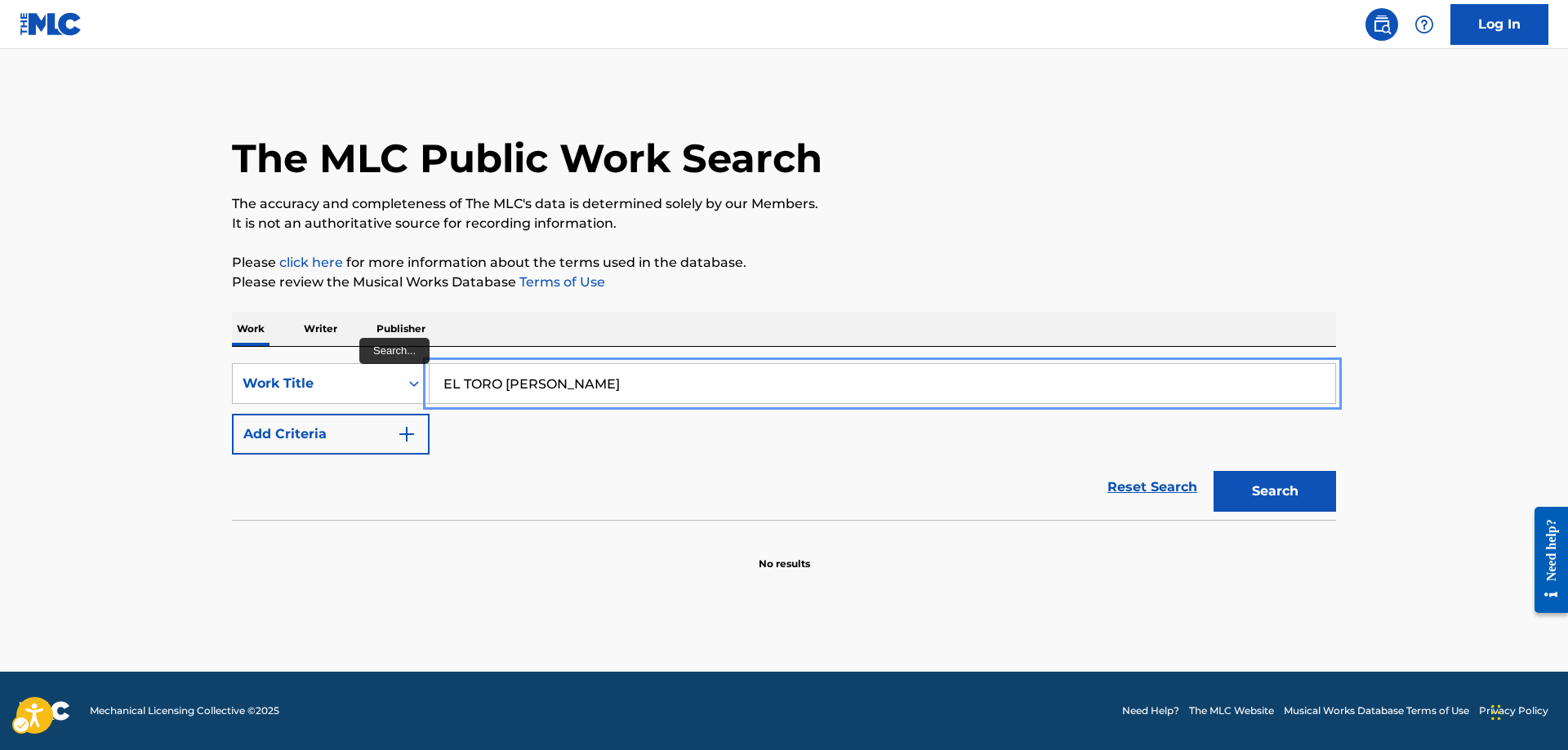
type input "EL TORO BARROSO"
click at [1214, 471] on button "Search" at bounding box center [1275, 491] width 122 height 41
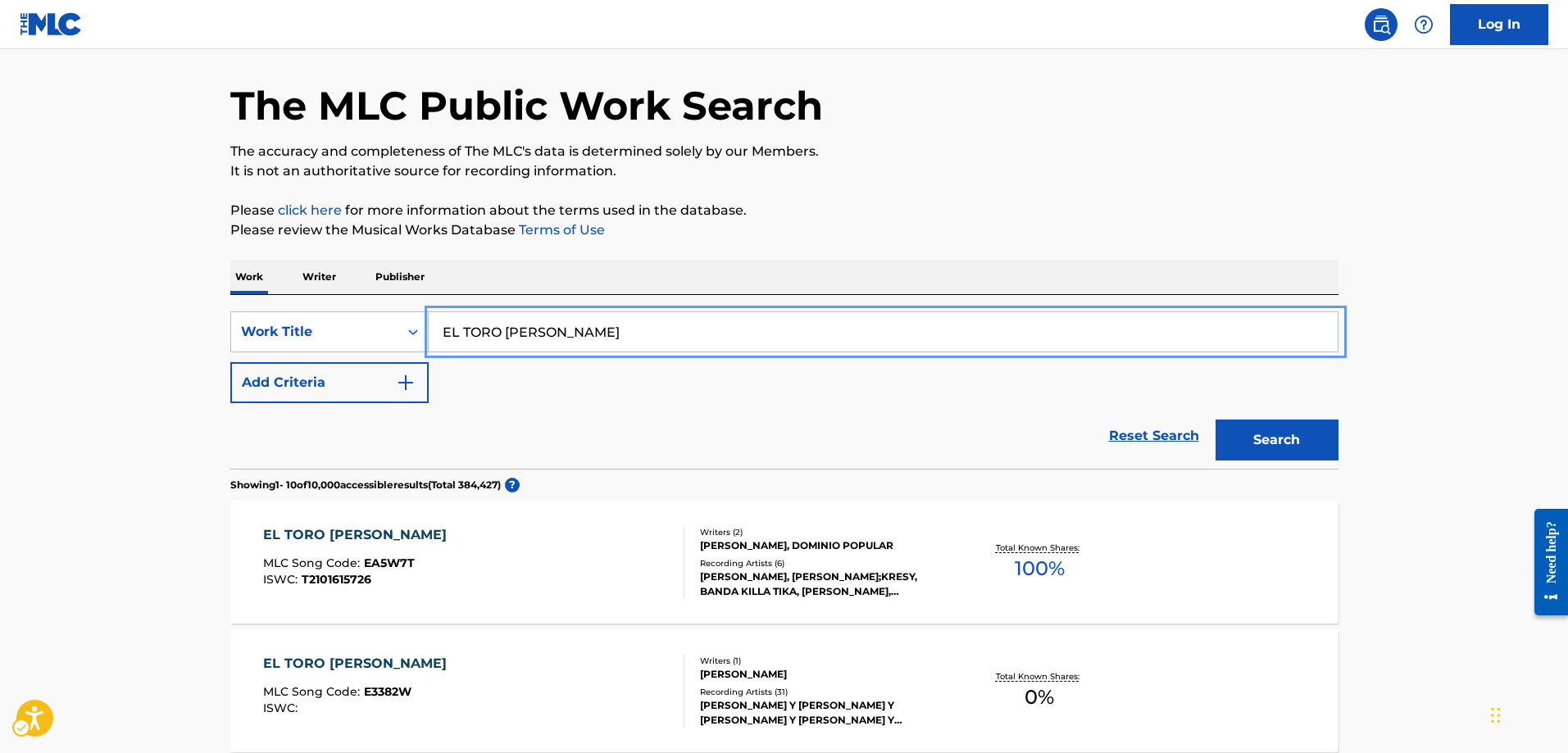
scroll to position [82, 0]
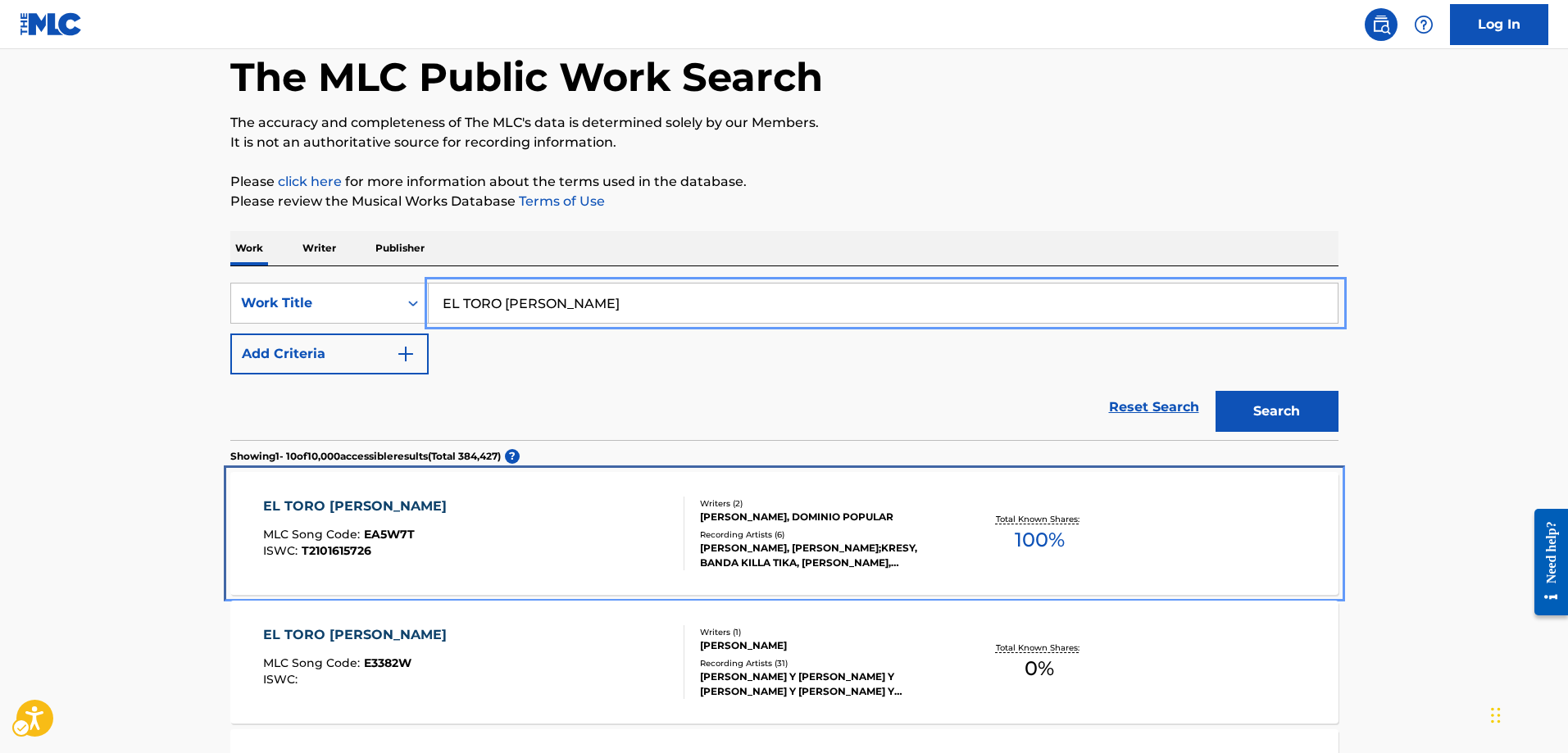
click at [385, 534] on span "EA5W7T" at bounding box center [390, 534] width 51 height 15
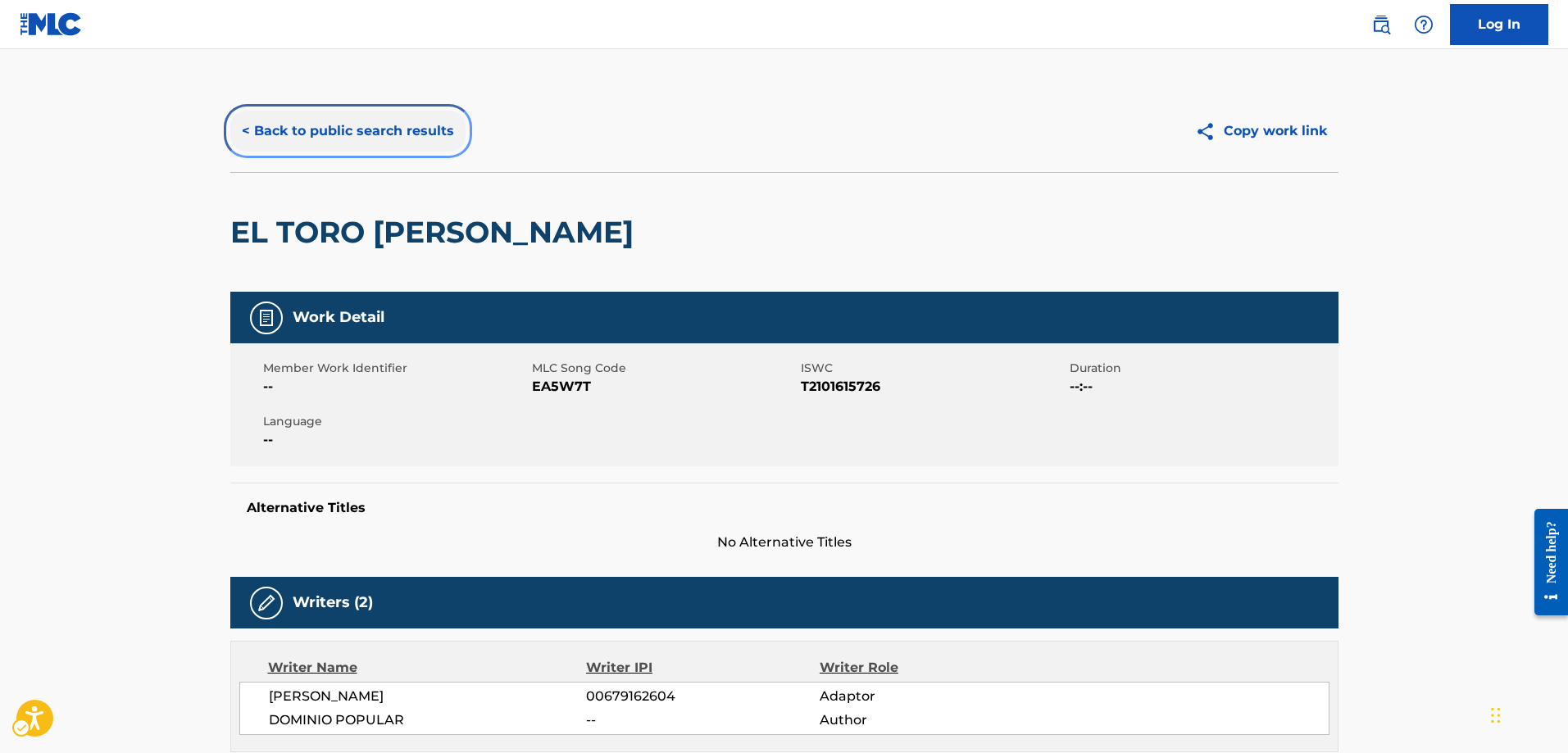
click at [246, 126] on button "< Back to public search results" at bounding box center [348, 130] width 236 height 41
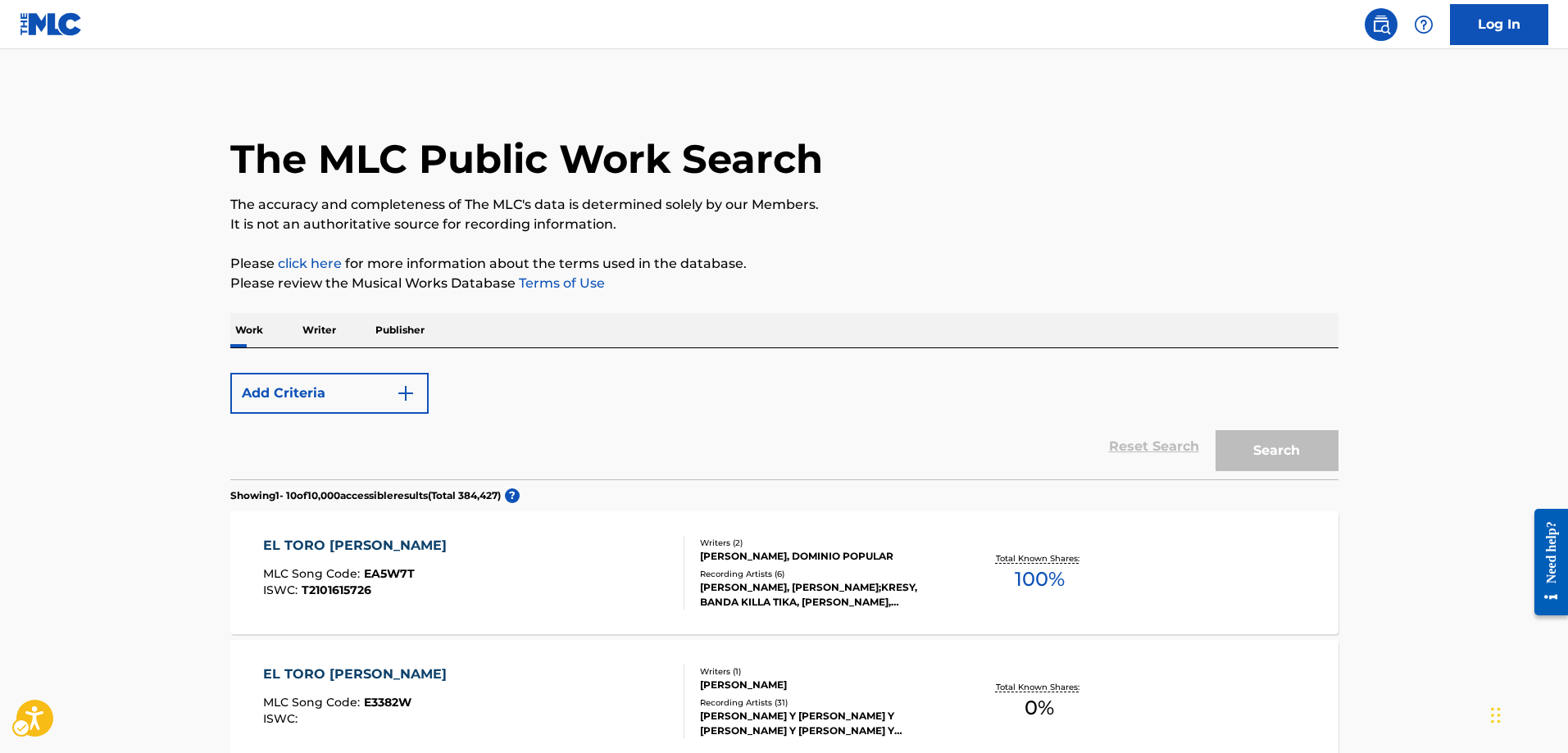
scroll to position [82, 0]
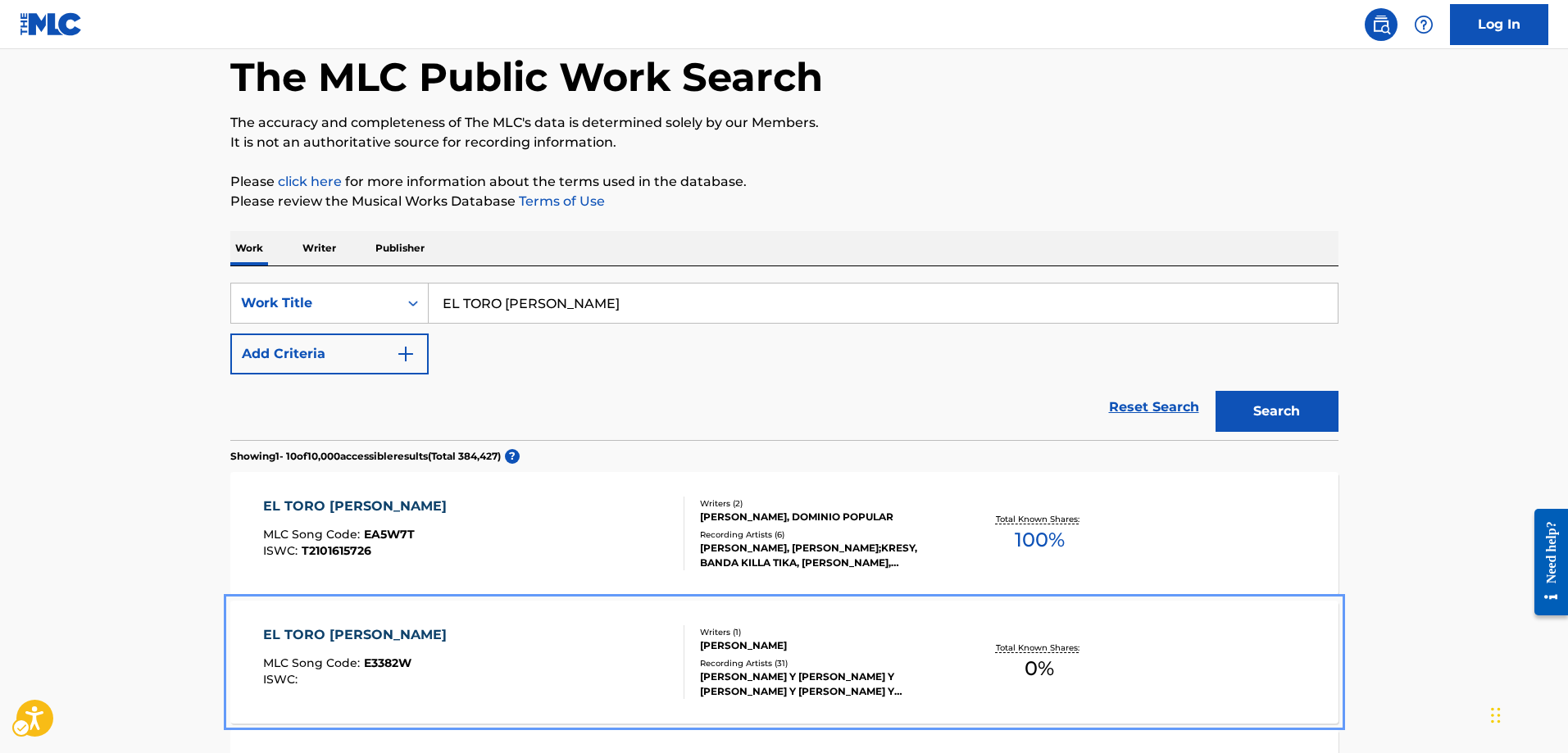
click at [397, 666] on span "E3382W" at bounding box center [388, 663] width 47 height 15
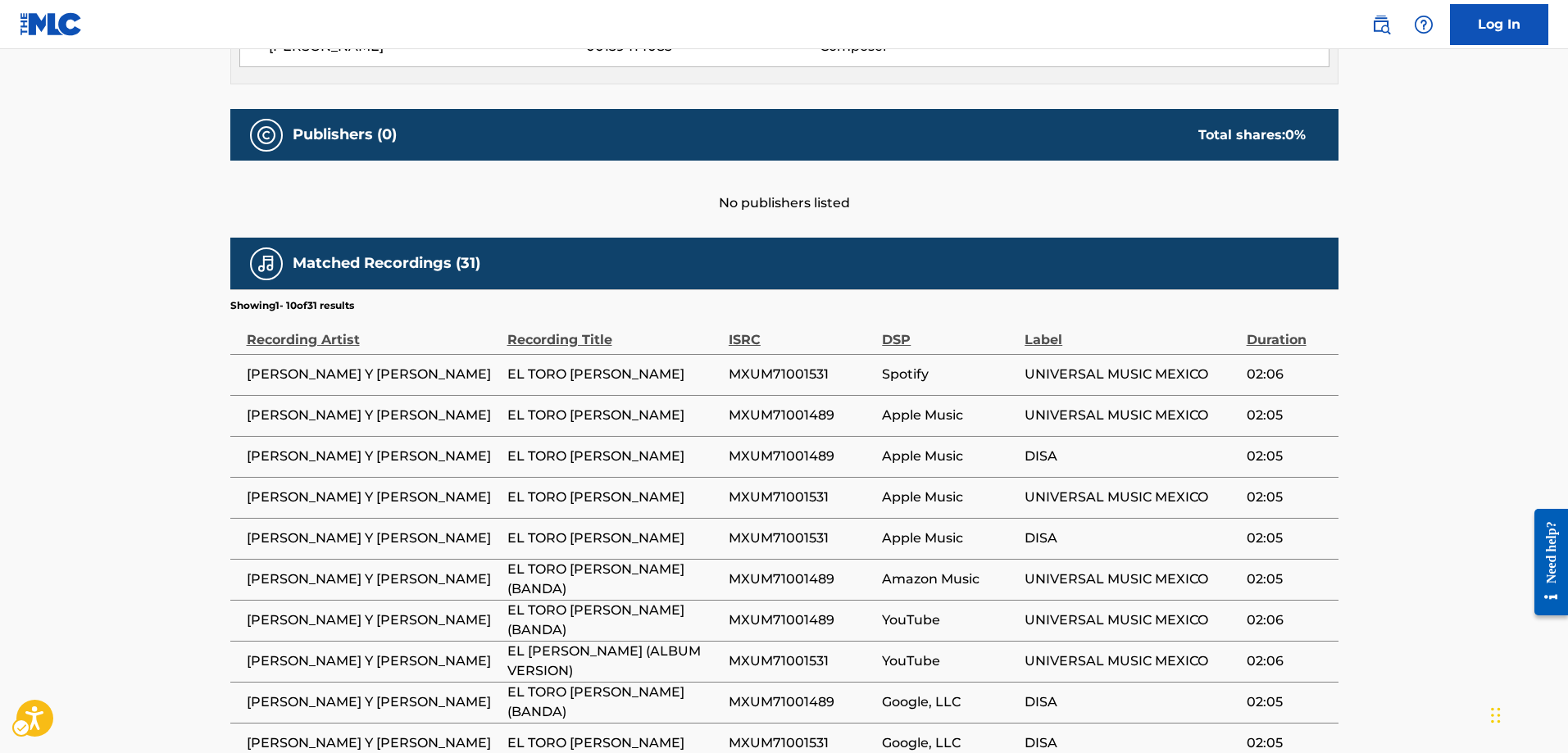
scroll to position [830, 0]
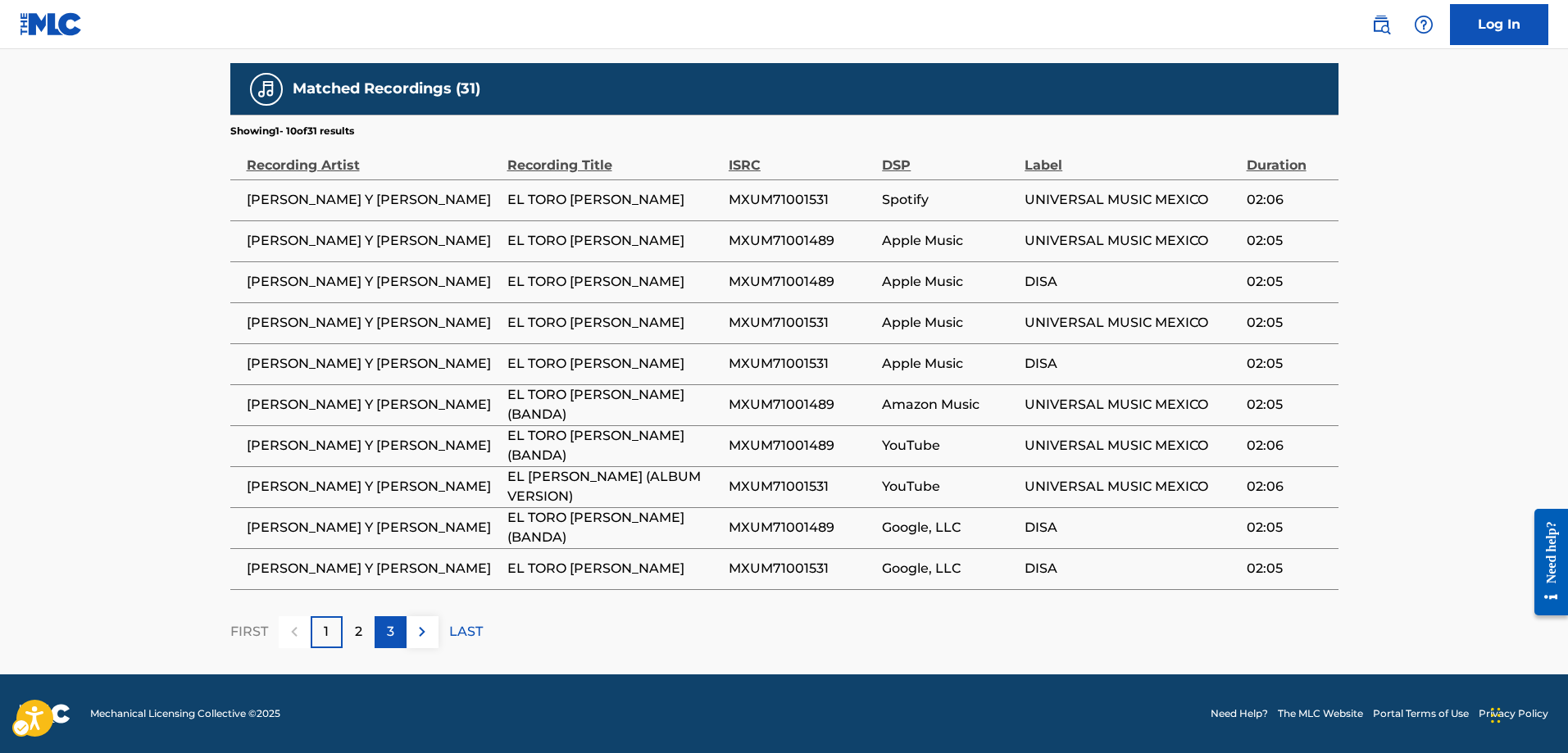
click at [393, 635] on p "3" at bounding box center [390, 631] width 7 height 19
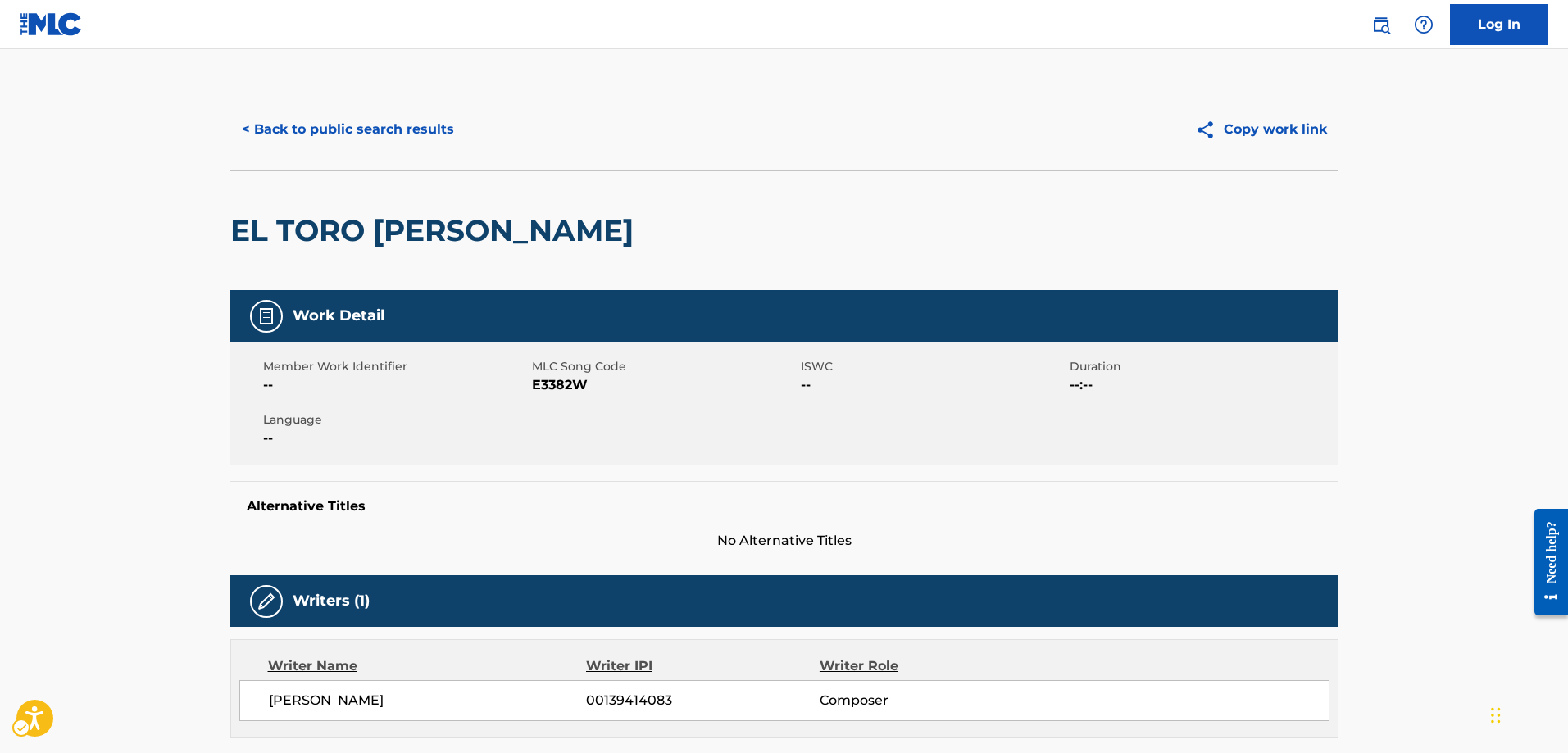
scroll to position [0, 0]
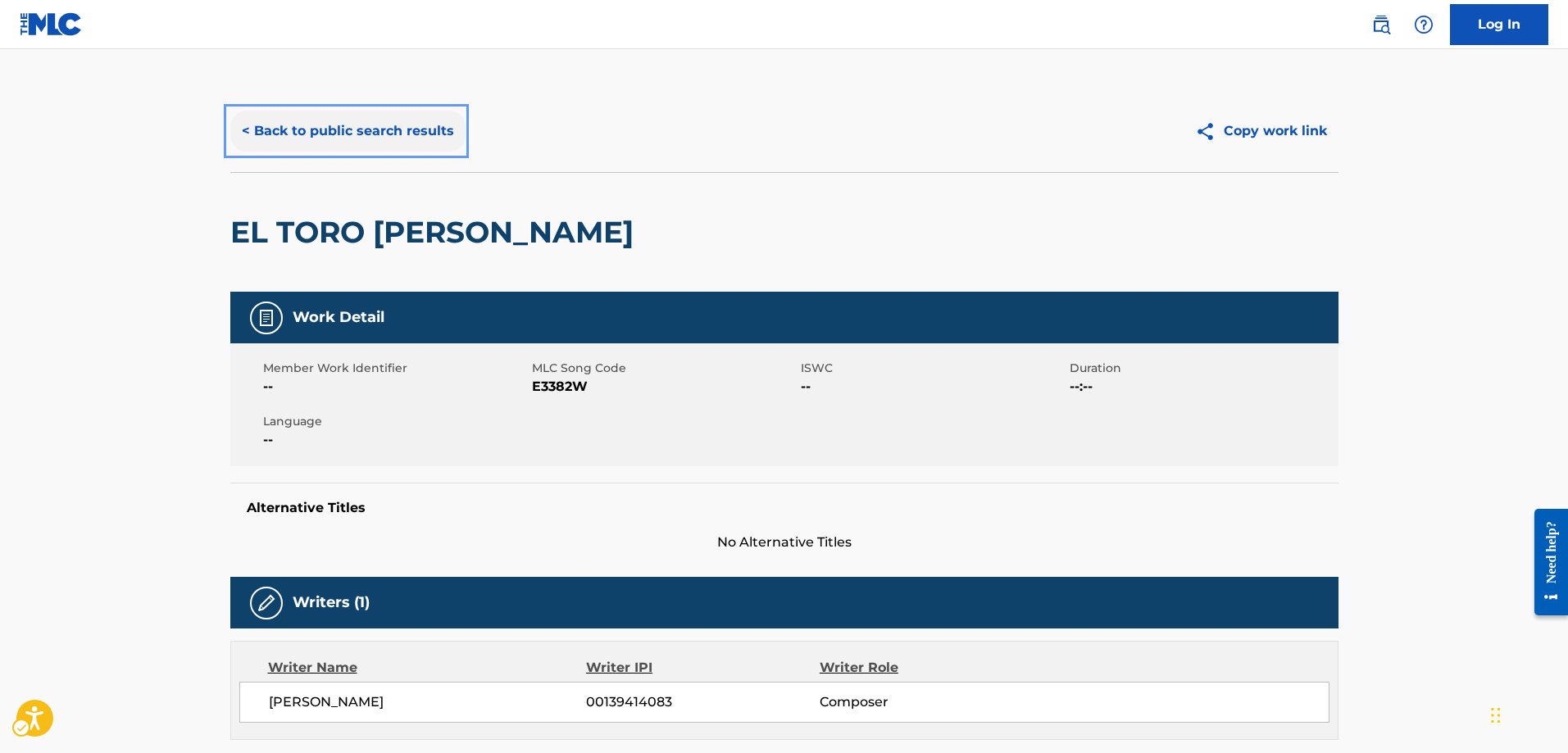
click at [247, 133] on button "< Back to public search results" at bounding box center [348, 130] width 236 height 41
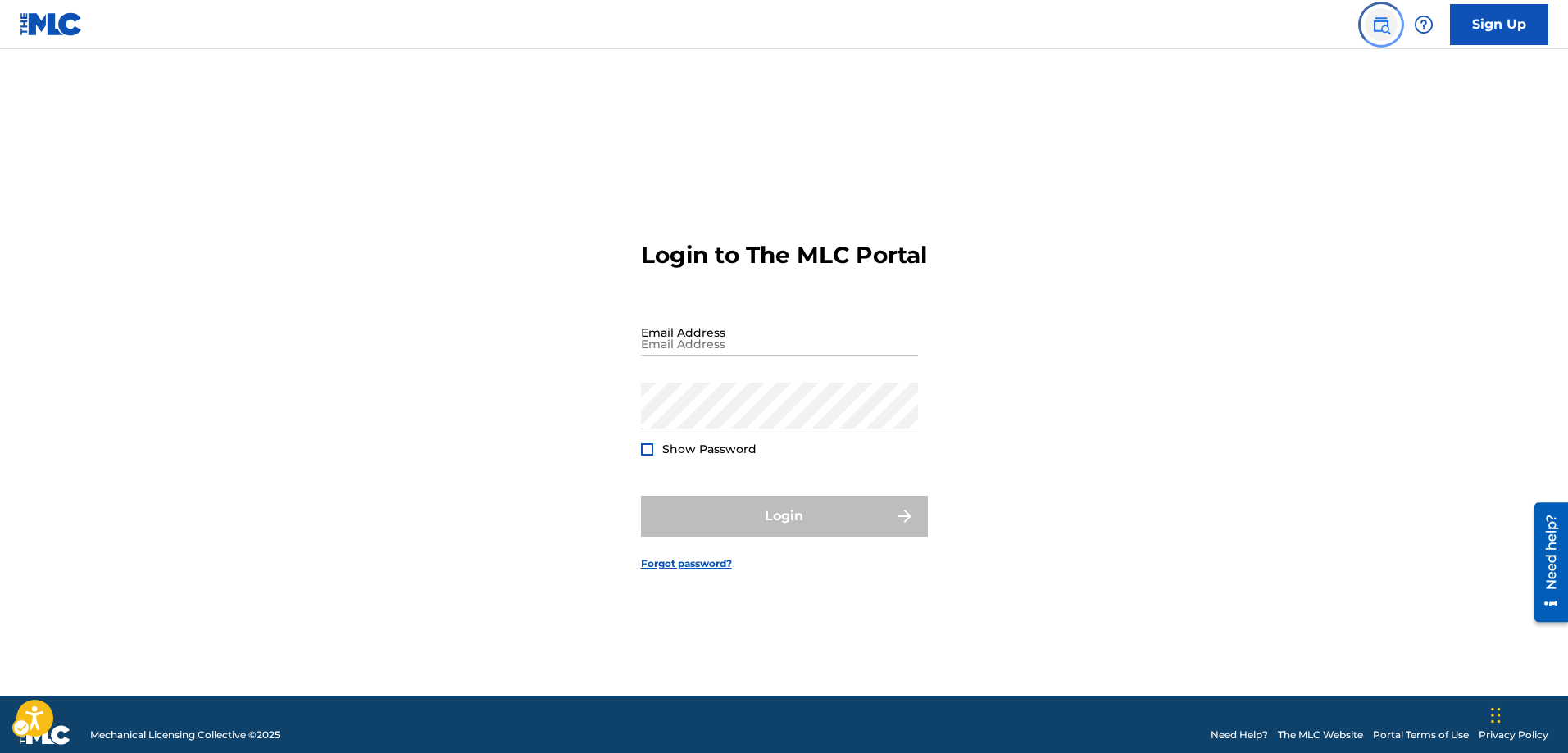
click at [1378, 27] on img "Page Menu" at bounding box center [1381, 25] width 19 height 19
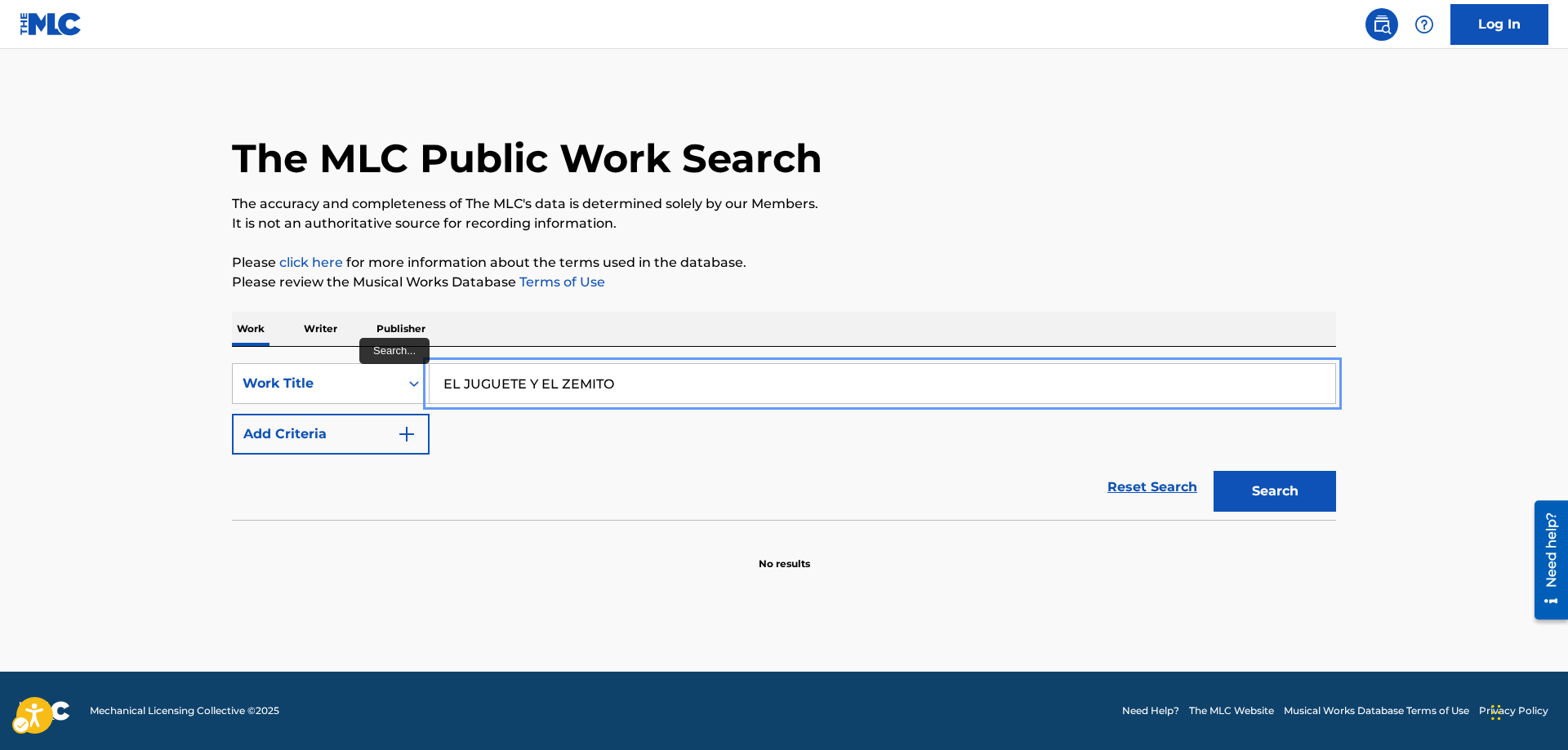
type input "EL JUGUETE Y EL ZEMITO"
click at [232, 414] on button "Add Criteria" at bounding box center [331, 434] width 198 height 41
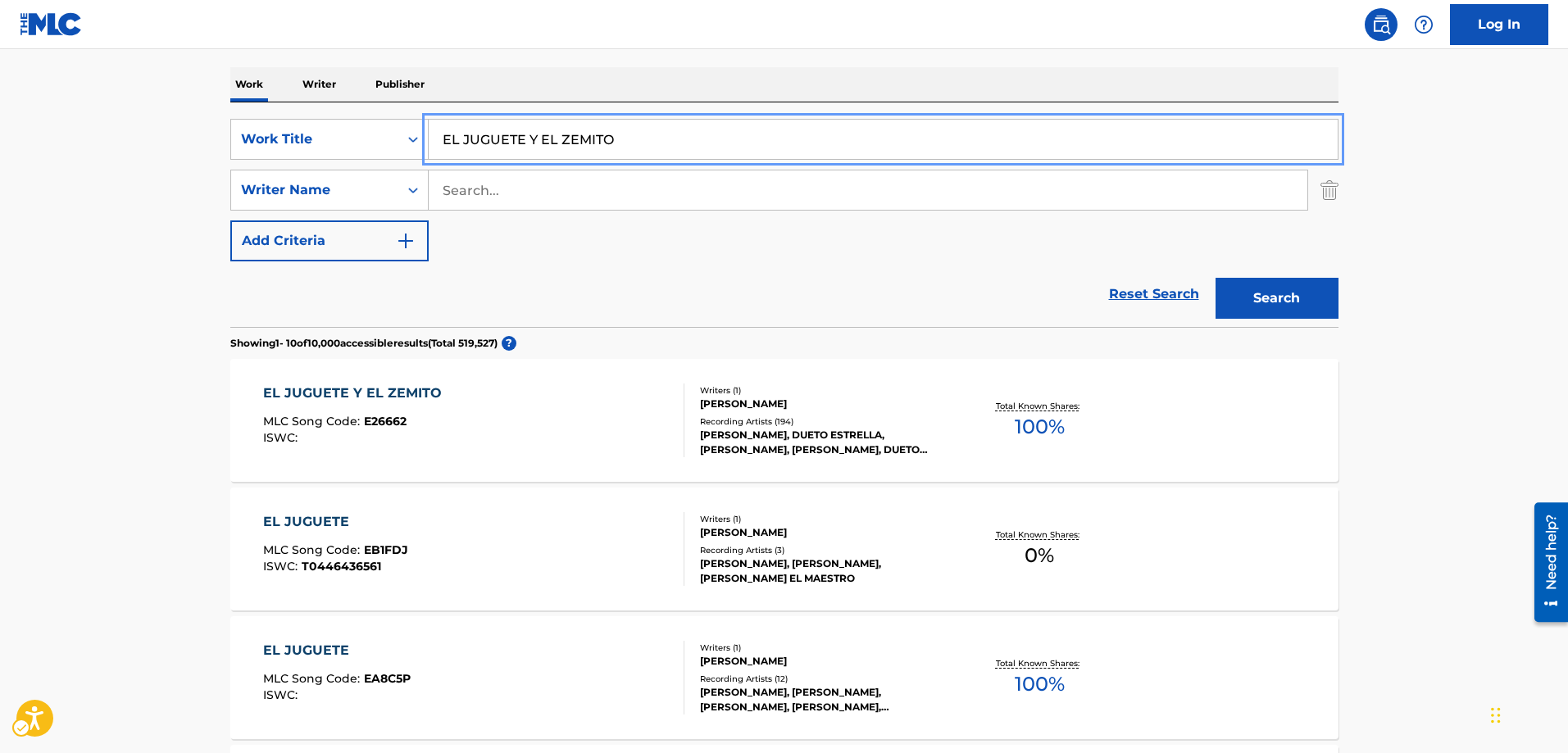
scroll to position [164, 0]
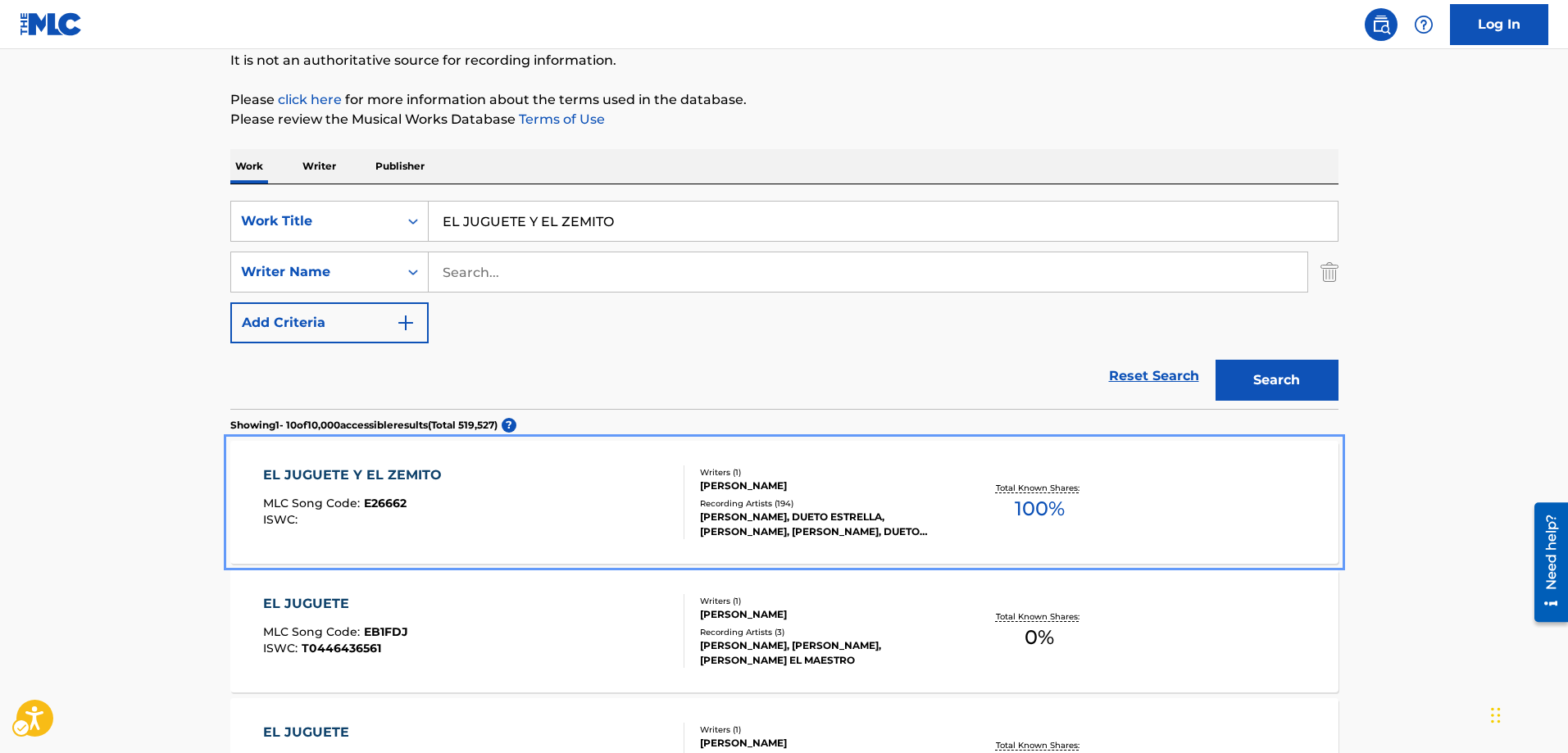
click at [372, 505] on span "E26662" at bounding box center [385, 503] width 43 height 15
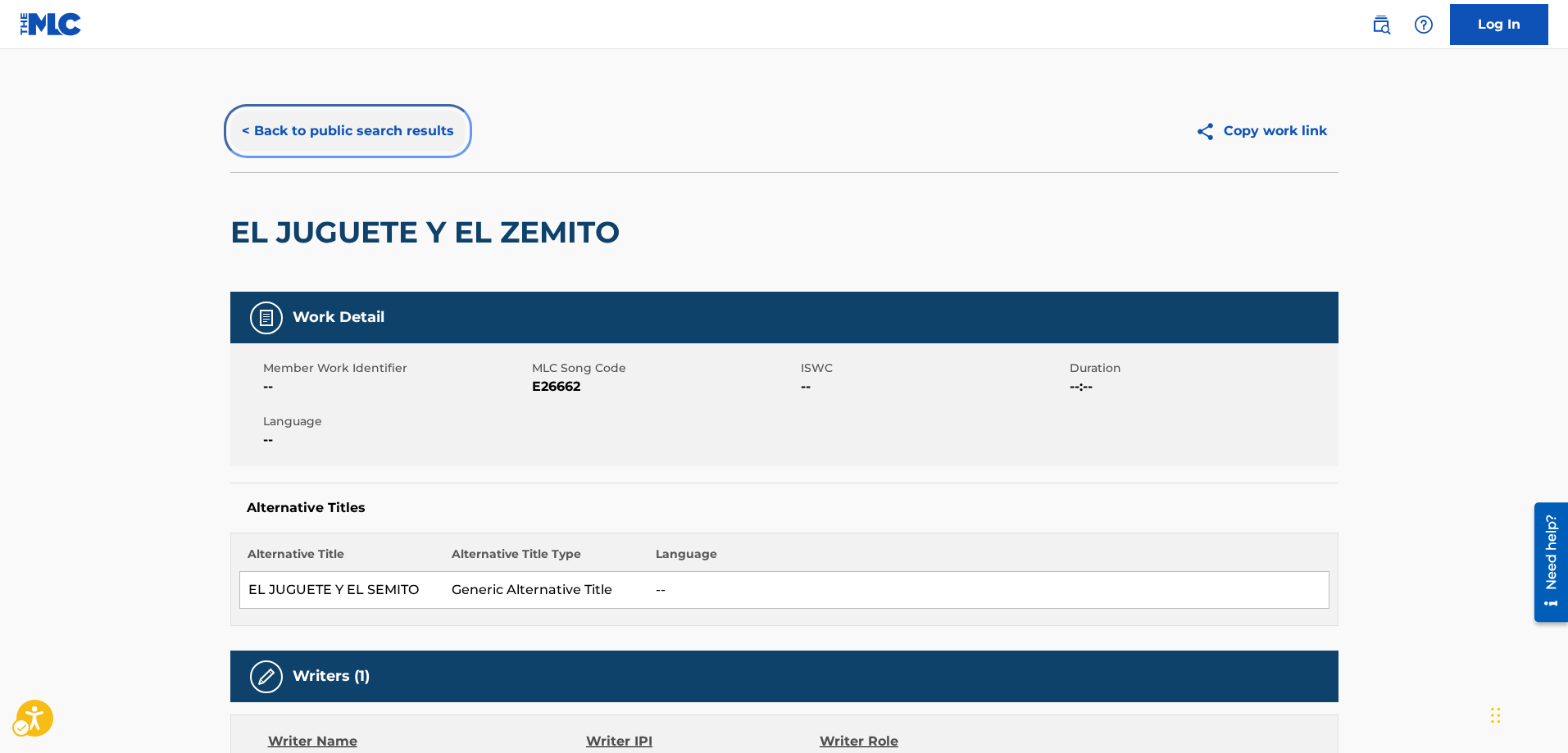
click at [256, 128] on button "< Back to public search results" at bounding box center [348, 130] width 236 height 41
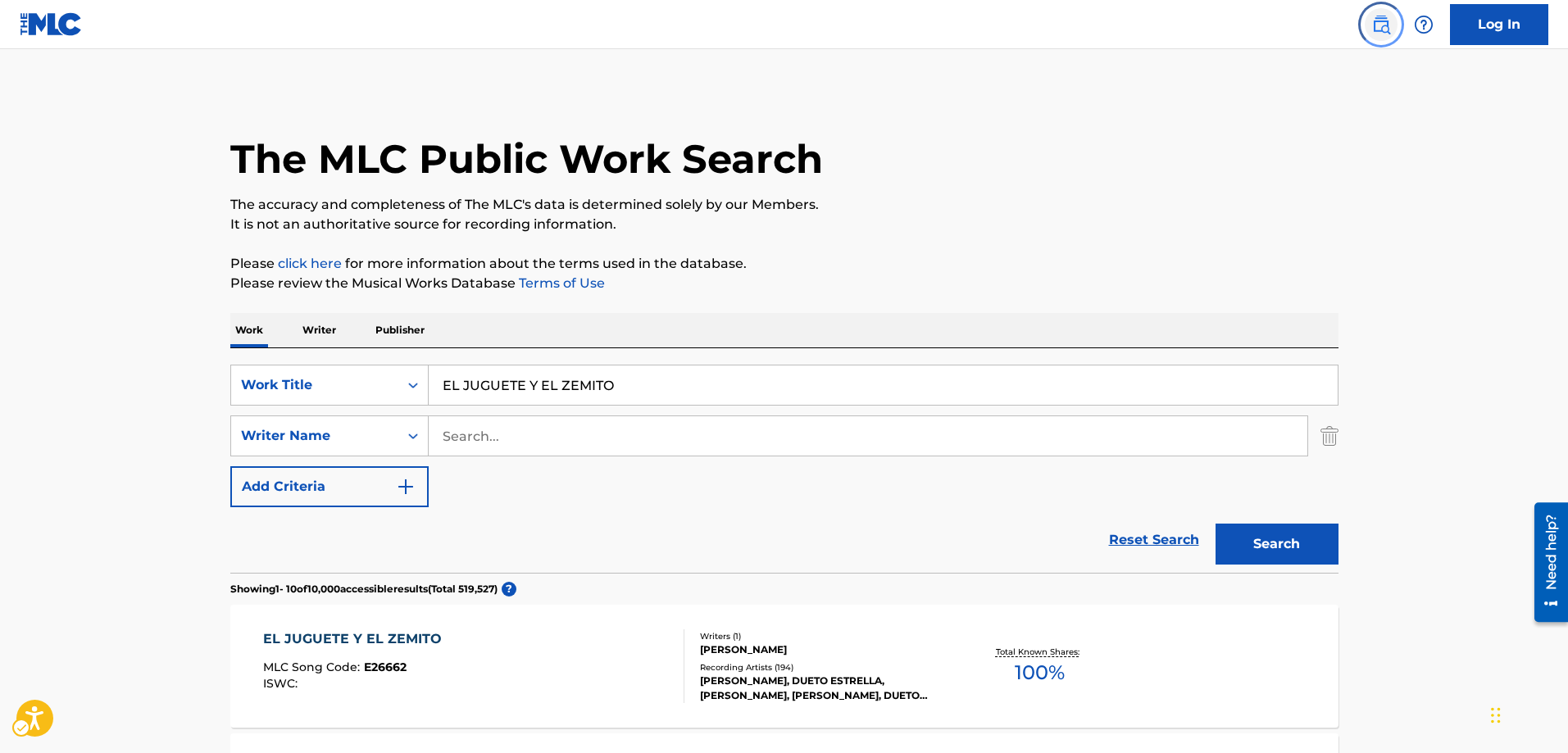
click at [1381, 25] on img "Page Menu" at bounding box center [1381, 25] width 19 height 19
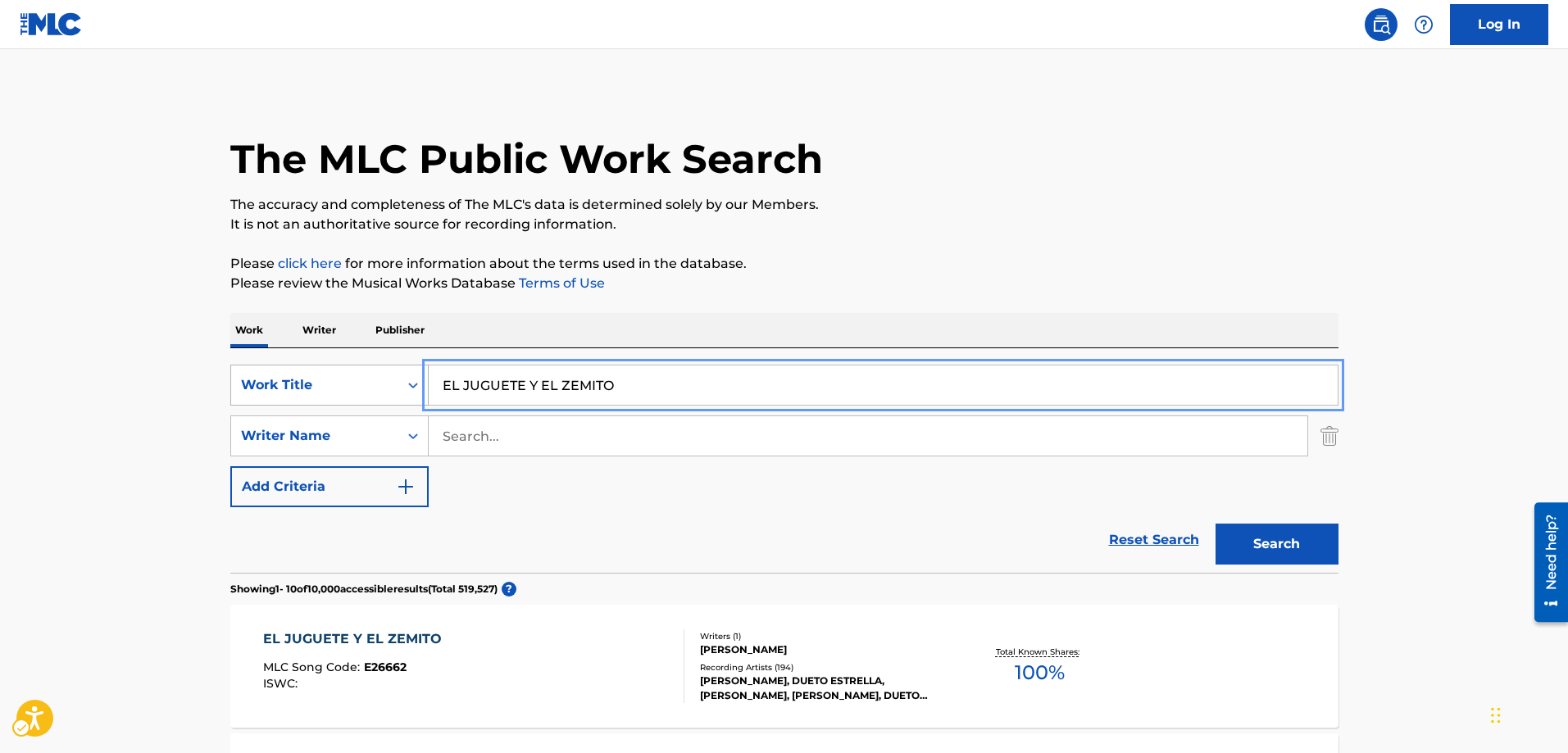
drag, startPoint x: 620, startPoint y: 388, endPoint x: 405, endPoint y: 379, distance: 215.2
type input "CARTA A ESTHER"
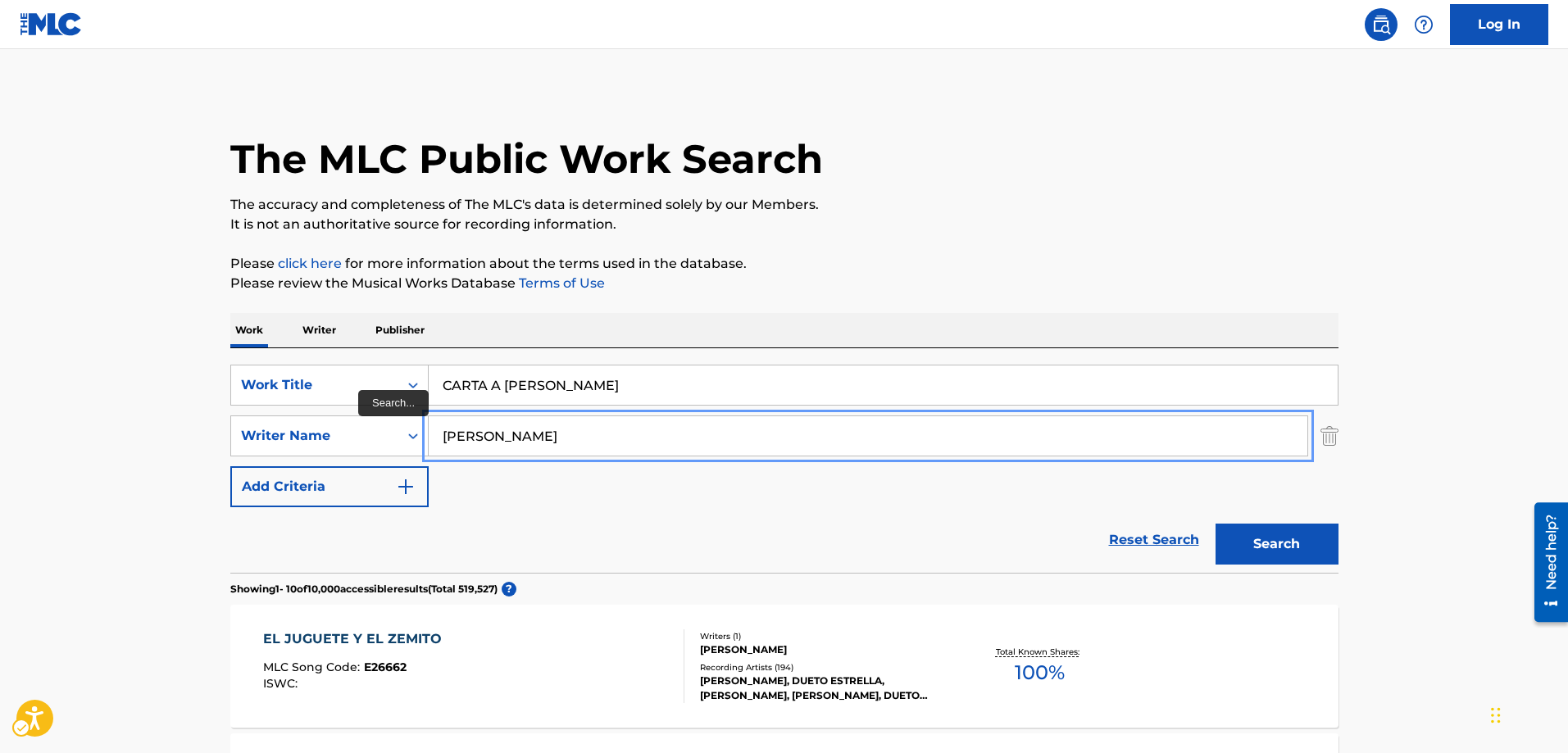
type input "[PERSON_NAME]"
click at [1215, 524] on button "Search" at bounding box center [1276, 544] width 123 height 41
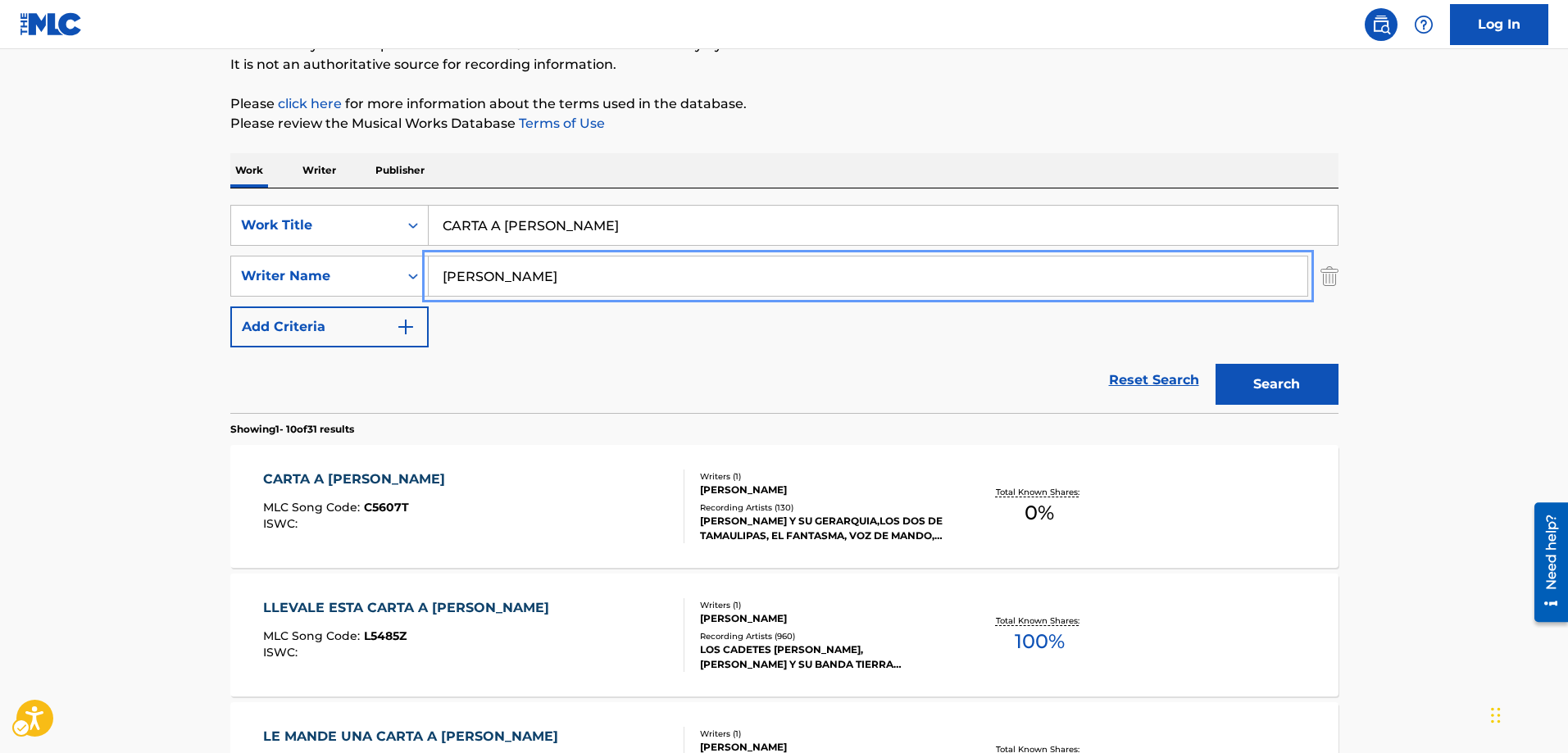
scroll to position [164, 0]
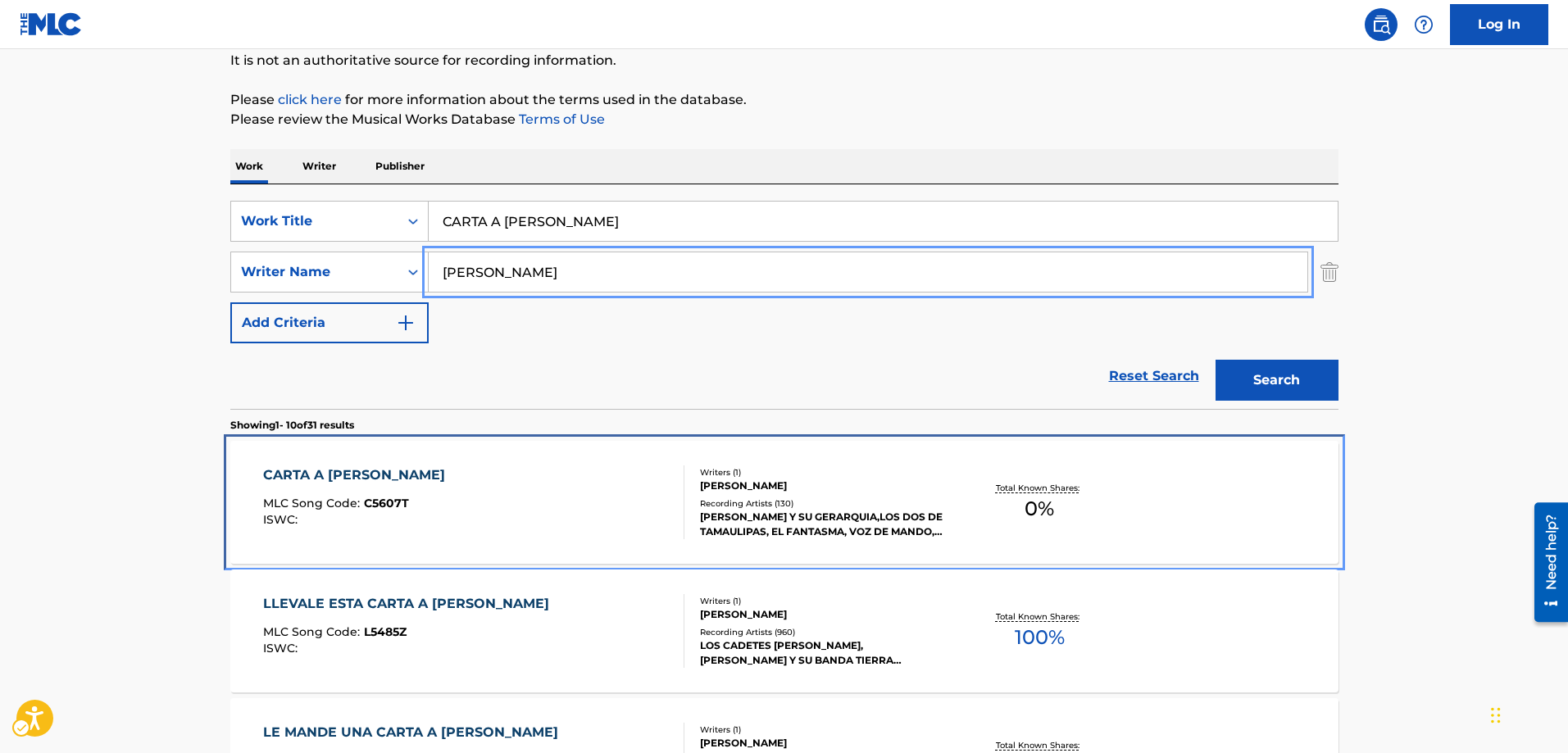
click at [394, 499] on span "C5607T" at bounding box center [386, 503] width 45 height 15
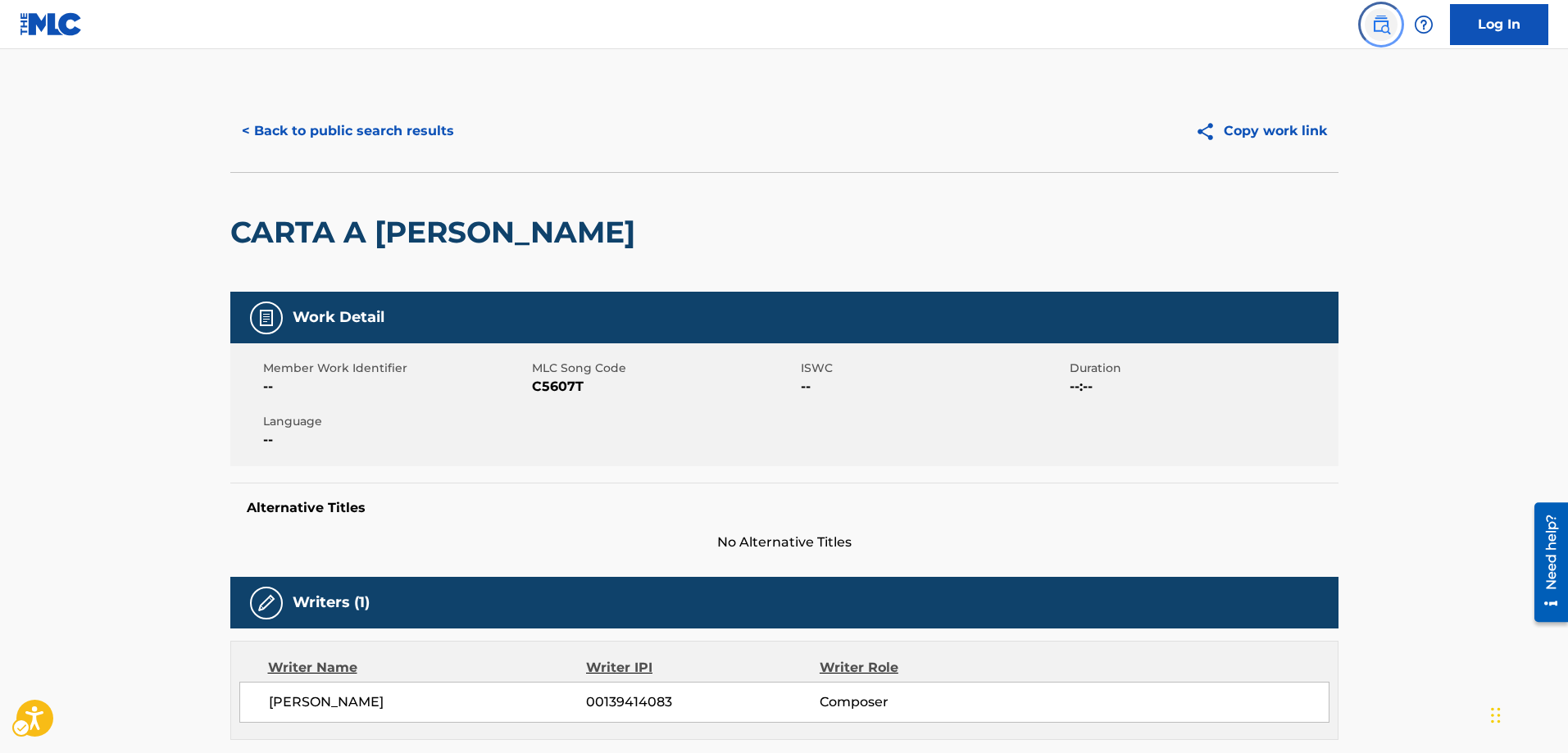
click at [1379, 29] on img "Page Menu" at bounding box center [1381, 25] width 19 height 19
